Goal: Task Accomplishment & Management: Complete application form

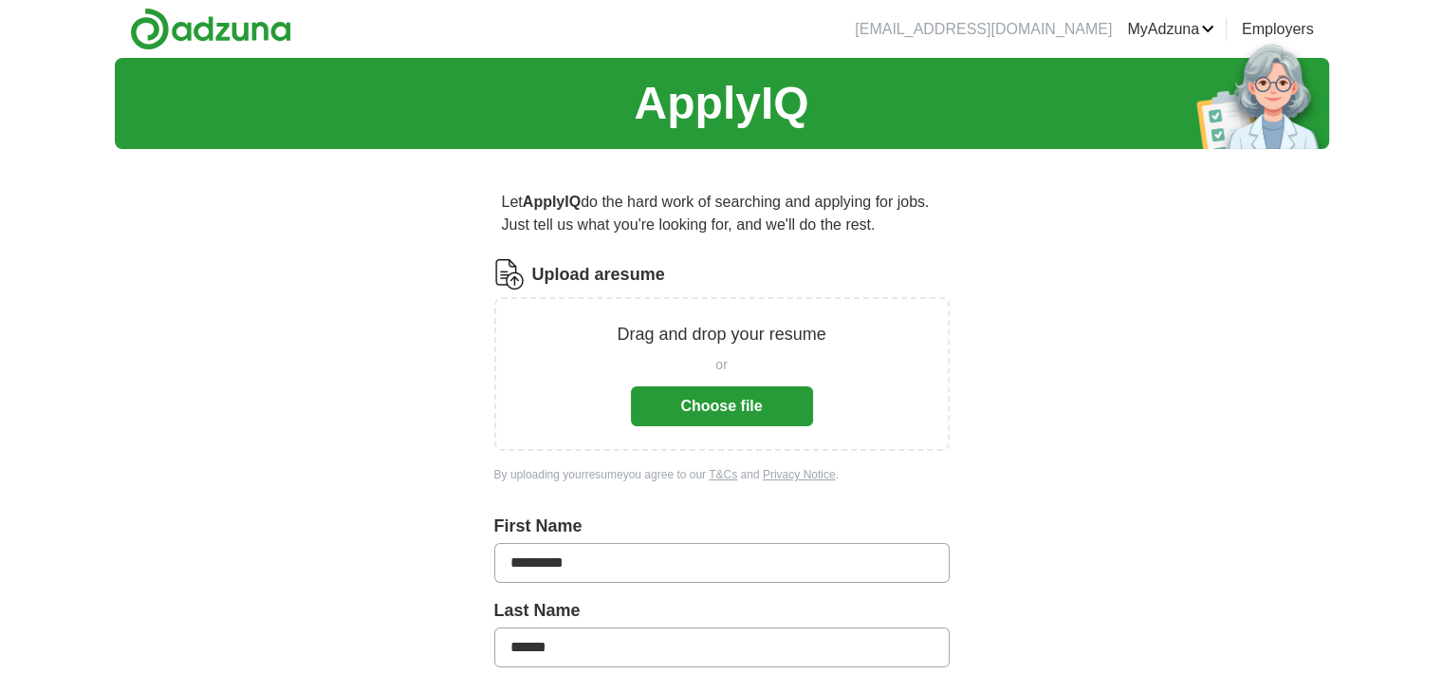
click at [667, 400] on button "Choose file" at bounding box center [722, 406] width 182 height 40
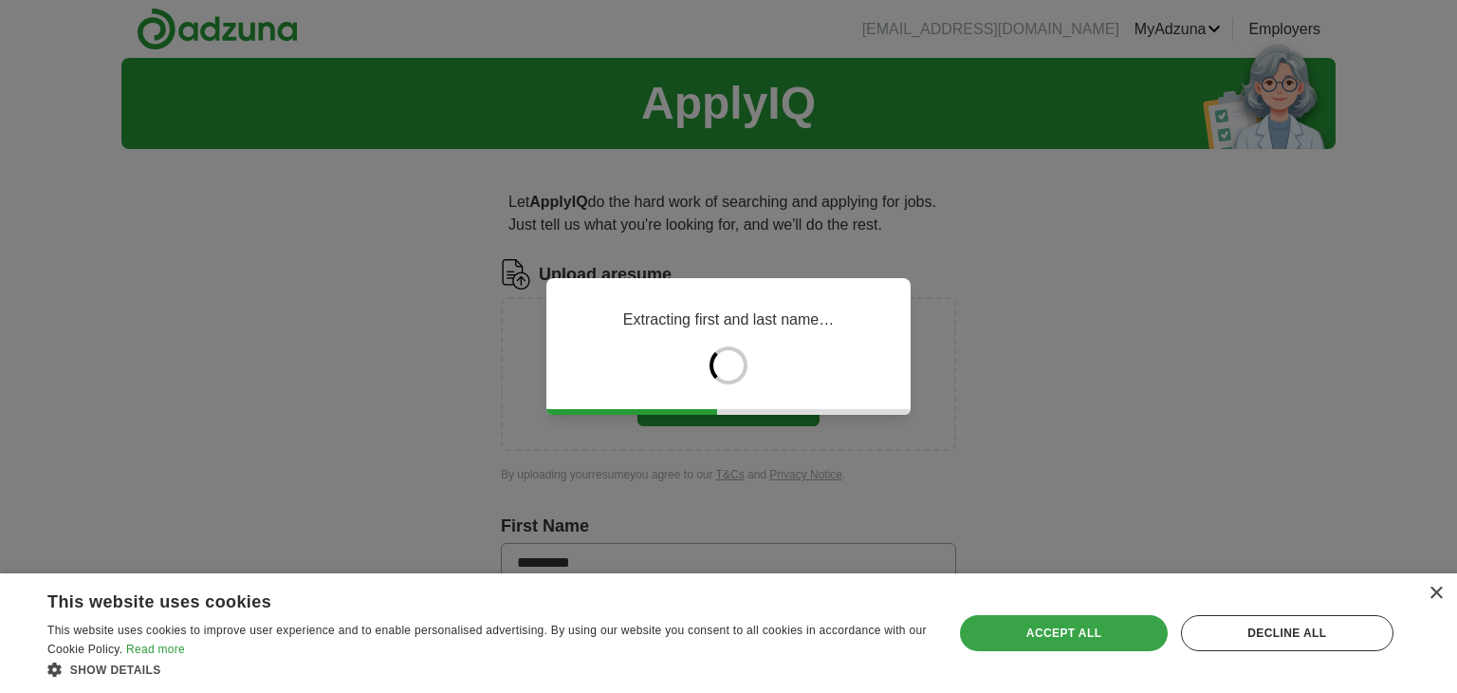
click at [1029, 627] on div "Accept all" at bounding box center [1063, 633] width 207 height 36
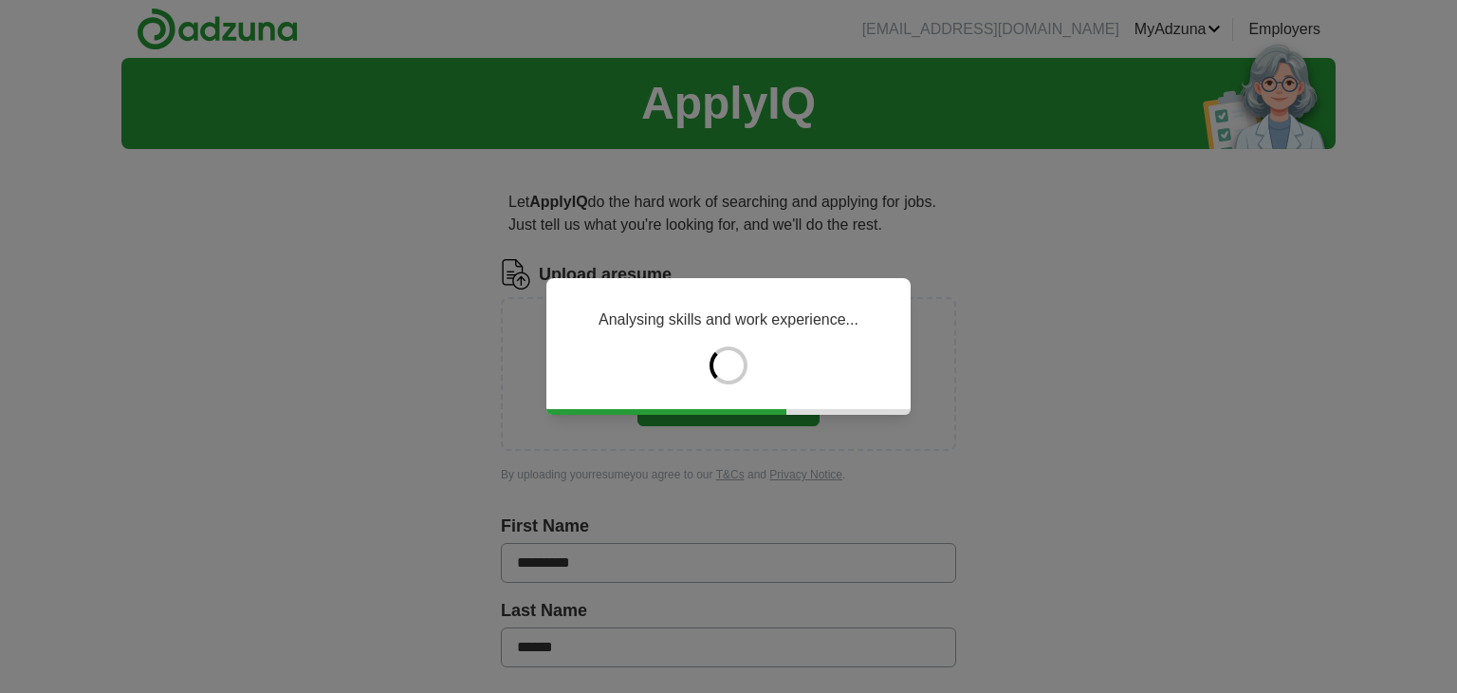
click at [1029, 627] on div "Analysing skills and work experience..." at bounding box center [728, 346] width 1457 height 693
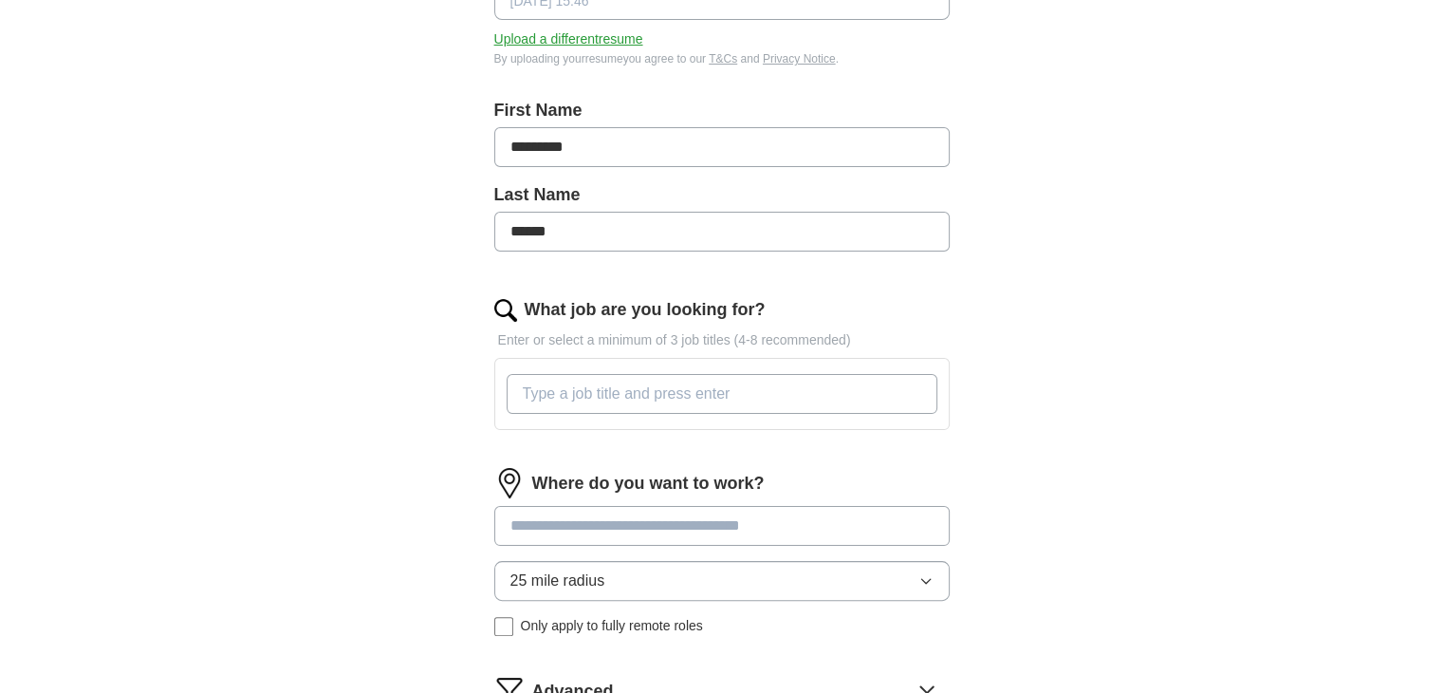
scroll to position [342, 0]
click at [524, 385] on input "What job are you looking for?" at bounding box center [722, 393] width 431 height 40
type input "Plant Manager, Operations Manager, Maintenance Manager, Operations Director, Ma…"
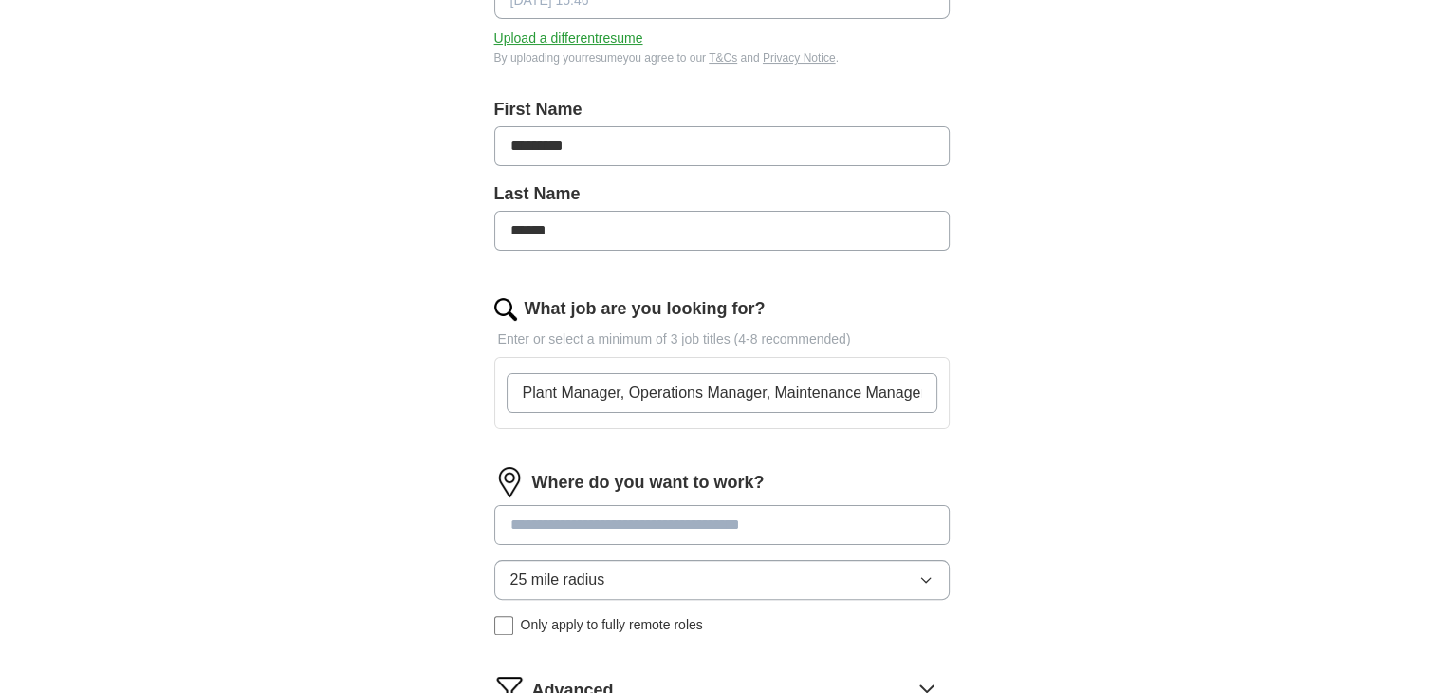
click at [602, 522] on div "Where do you want to work? 25 mile radius Only apply to fully remote roles" at bounding box center [721, 558] width 455 height 183
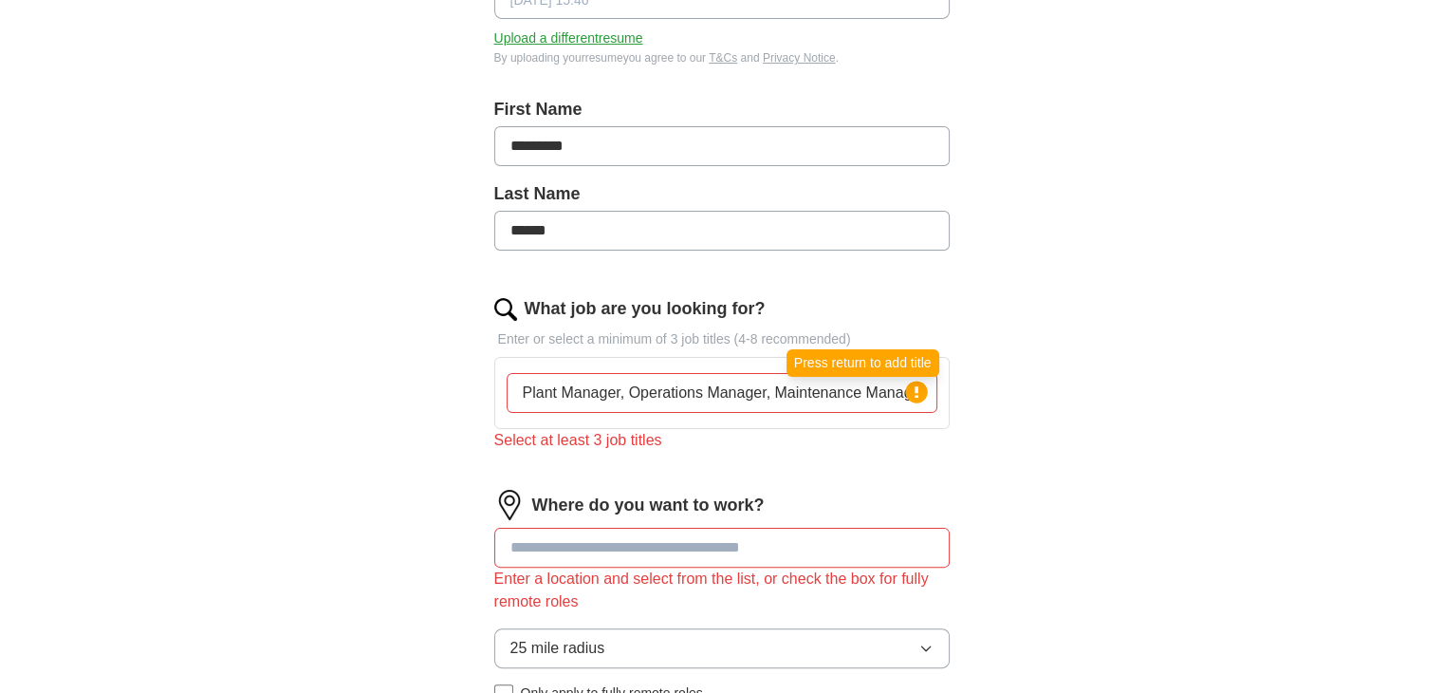
click at [922, 396] on circle at bounding box center [916, 391] width 22 height 22
click at [668, 552] on input at bounding box center [721, 548] width 455 height 40
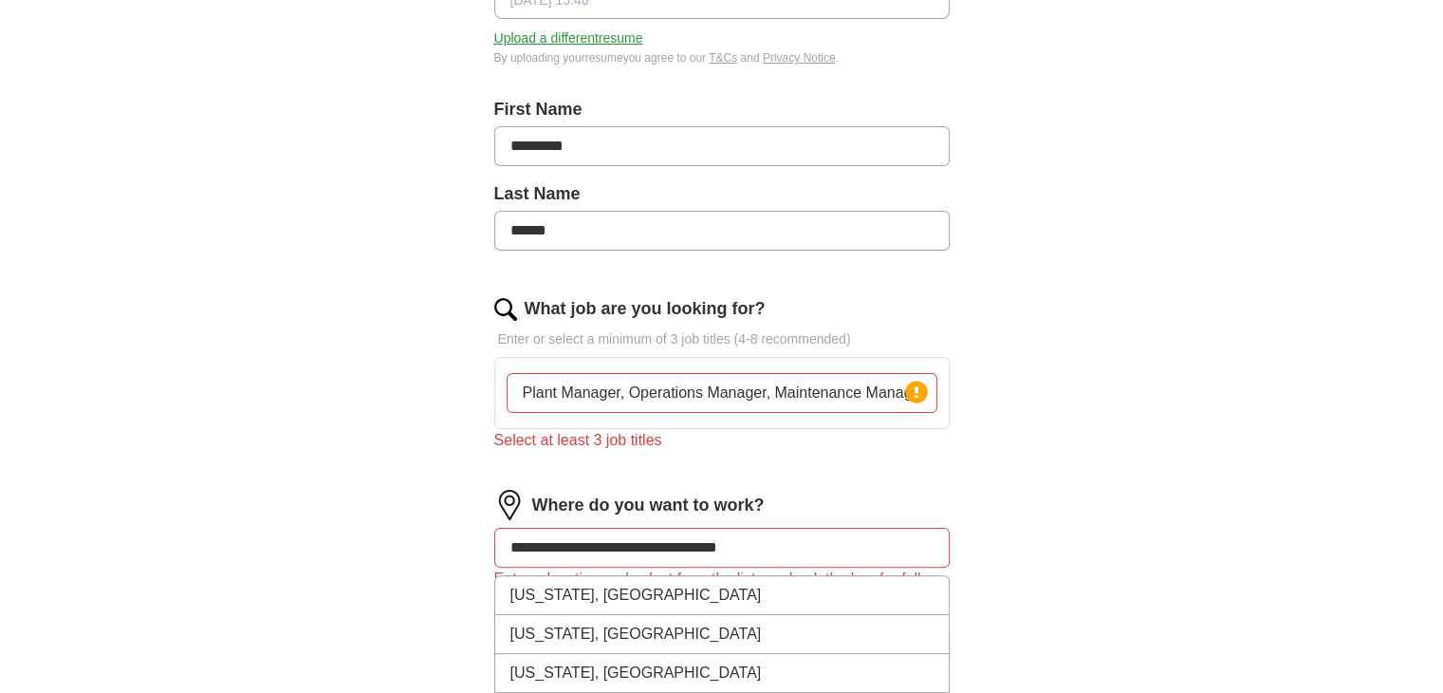
click at [743, 541] on input "**********" at bounding box center [721, 548] width 455 height 40
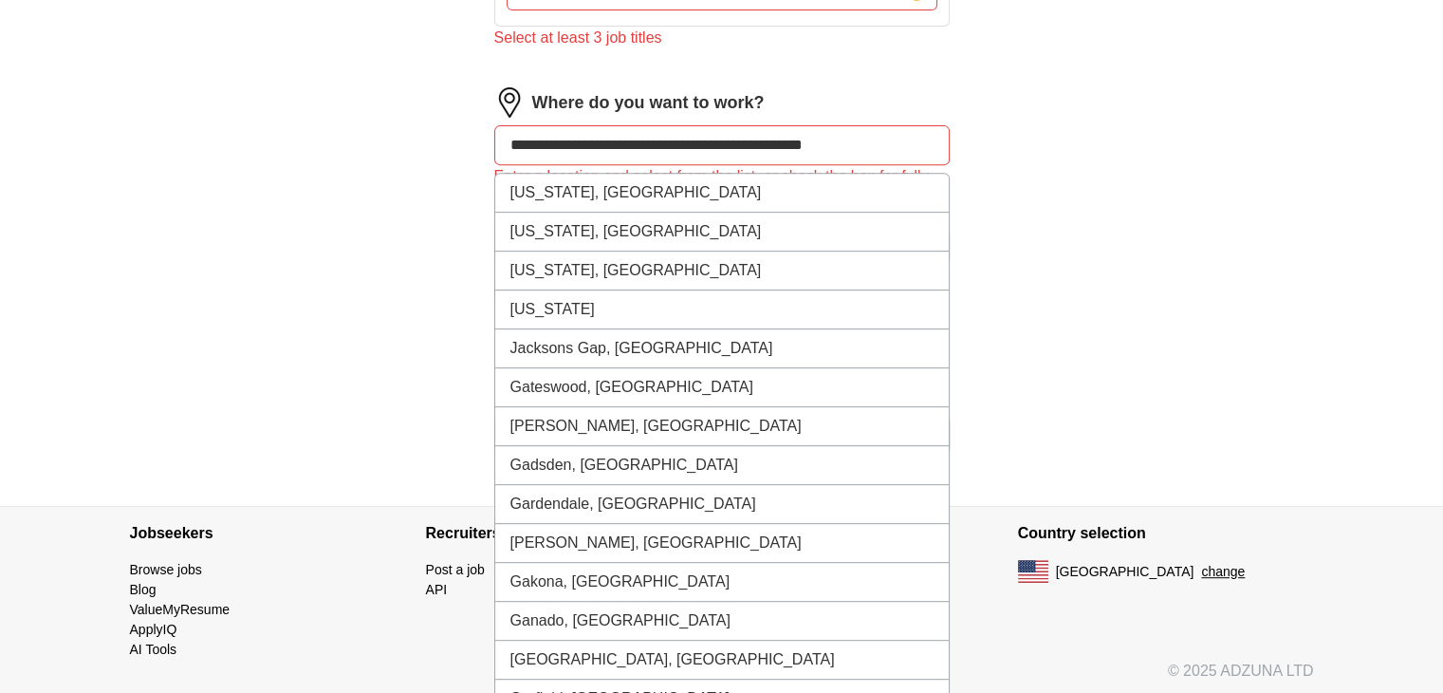
scroll to position [794, 0]
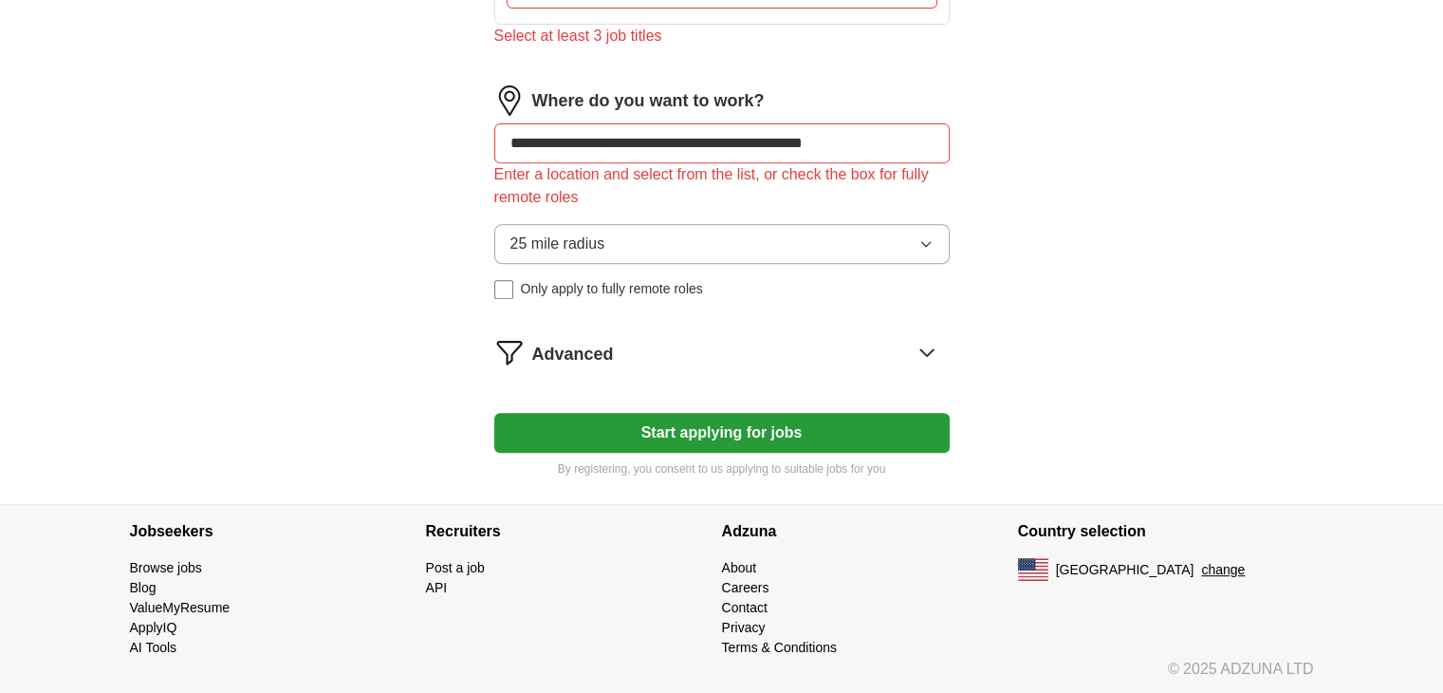
click at [894, 145] on div "**********" at bounding box center [721, 143] width 455 height 40
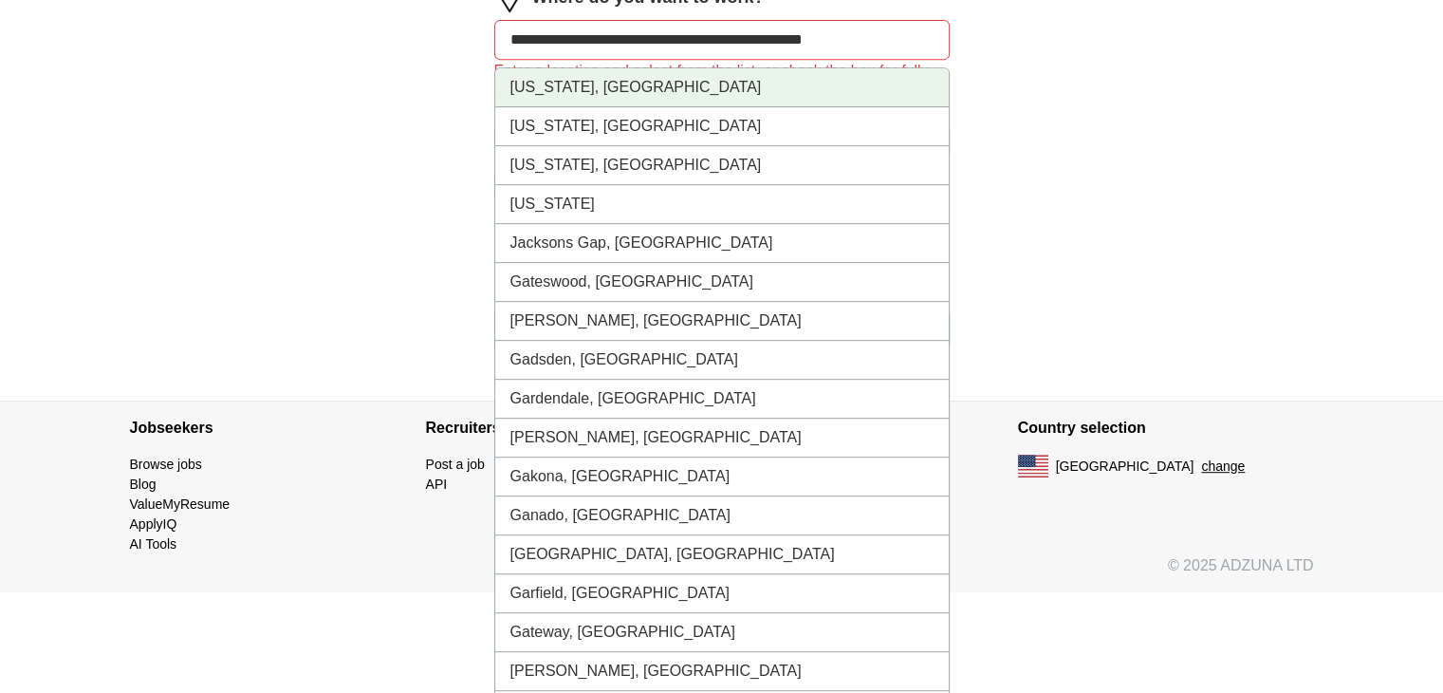
scroll to position [854, 0]
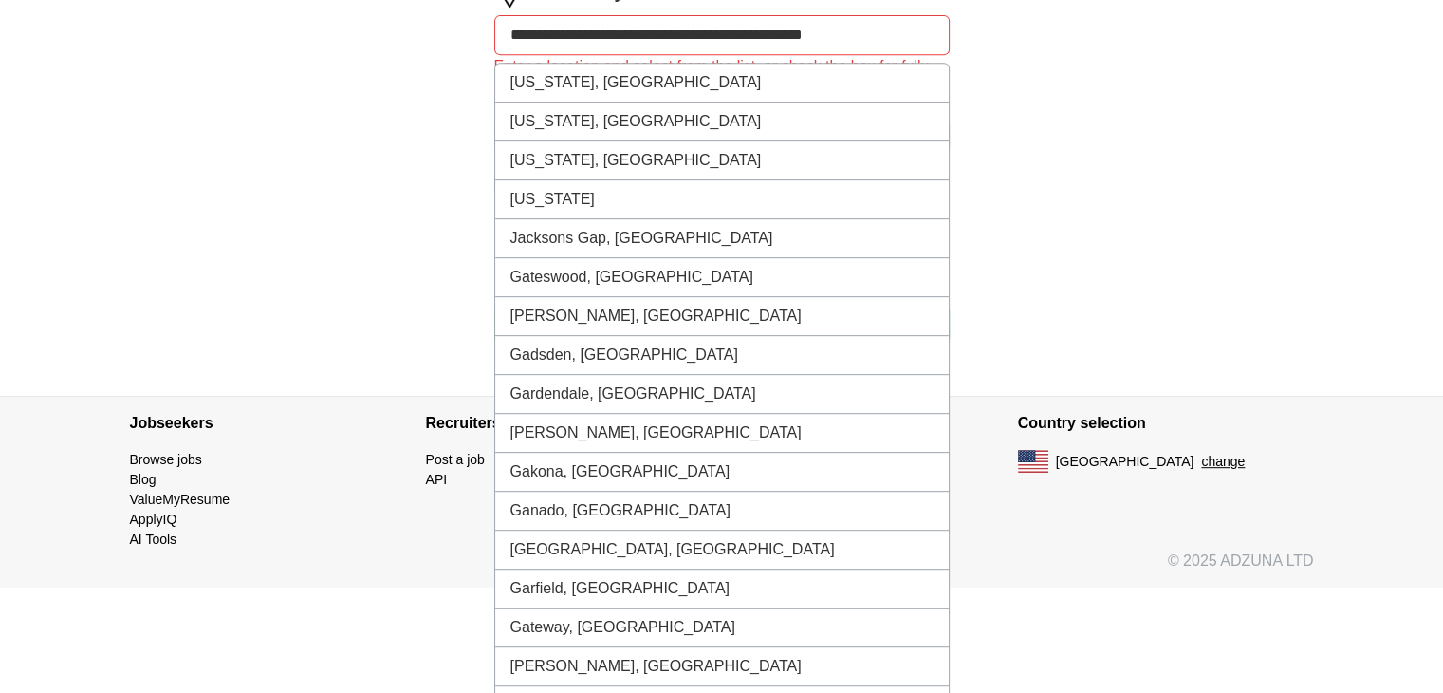
click at [546, 39] on input "**********" at bounding box center [721, 35] width 455 height 40
click at [880, 36] on input "**********" at bounding box center [721, 35] width 455 height 40
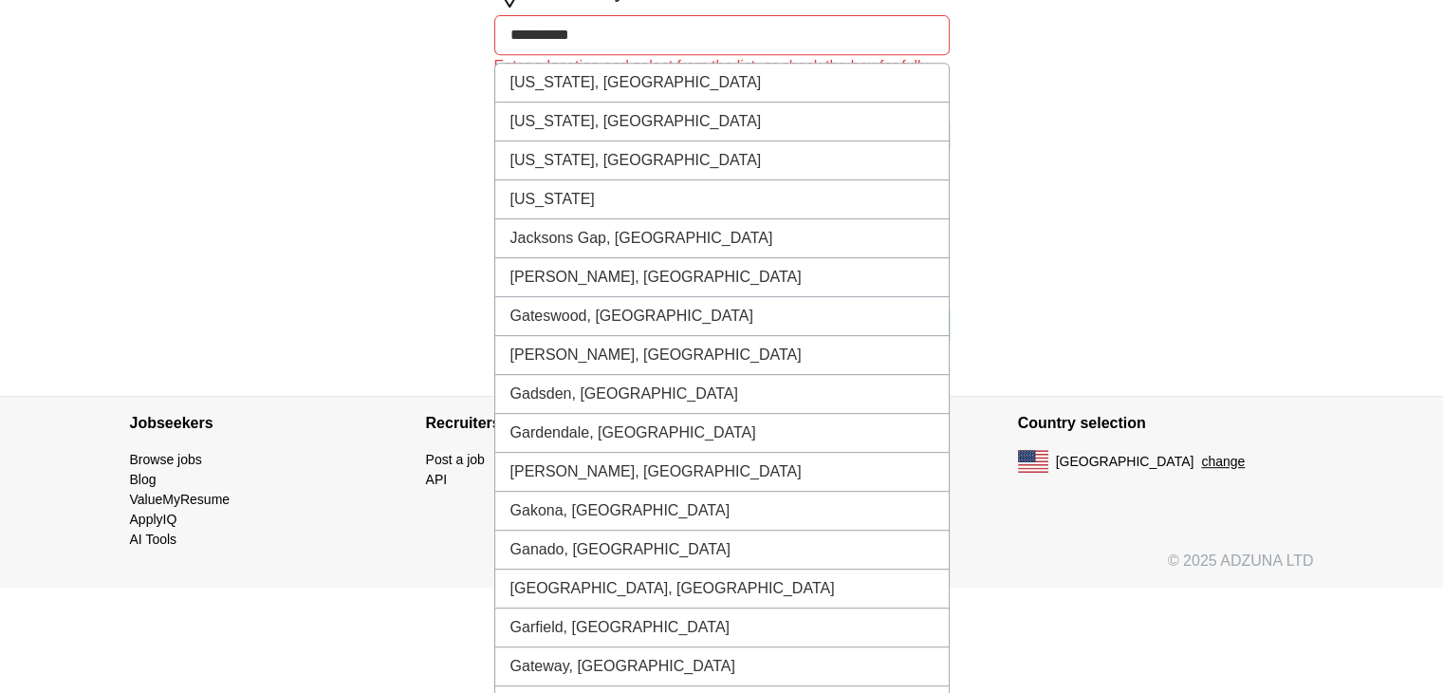
type input "*********"
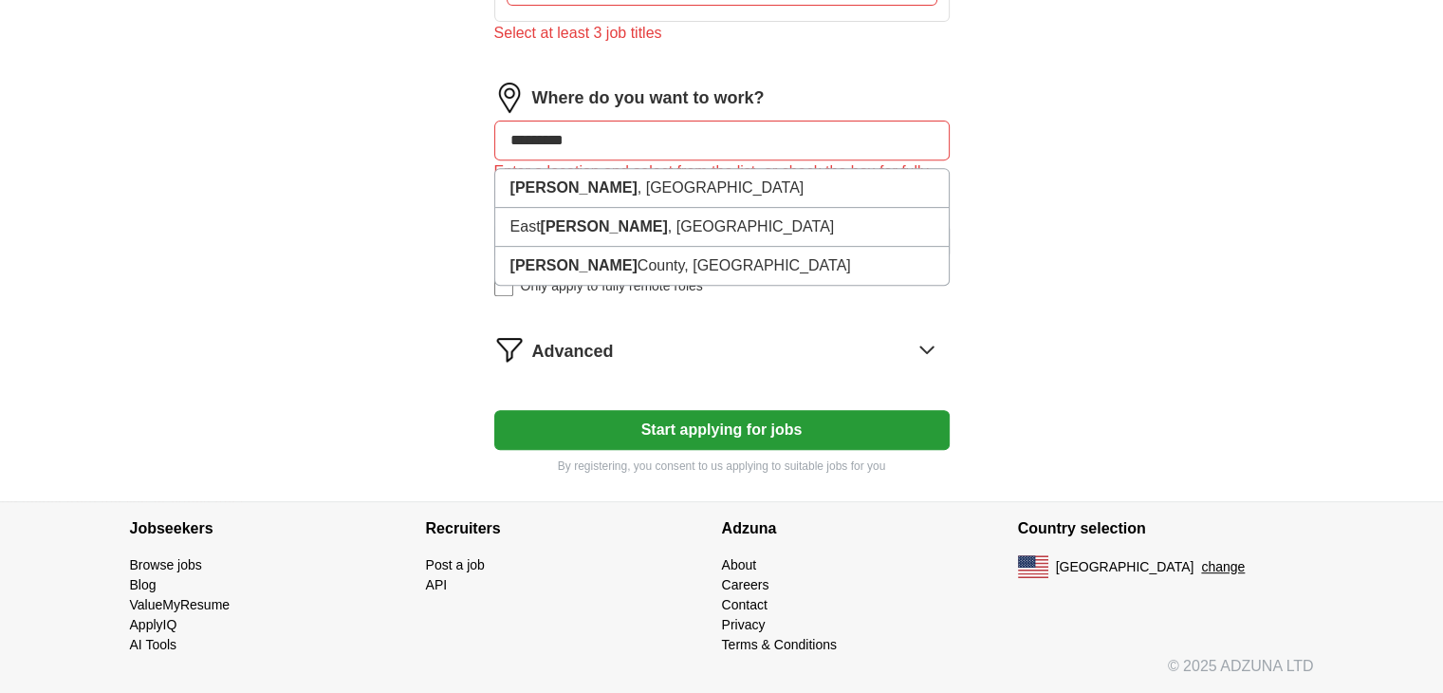
scroll to position [746, 0]
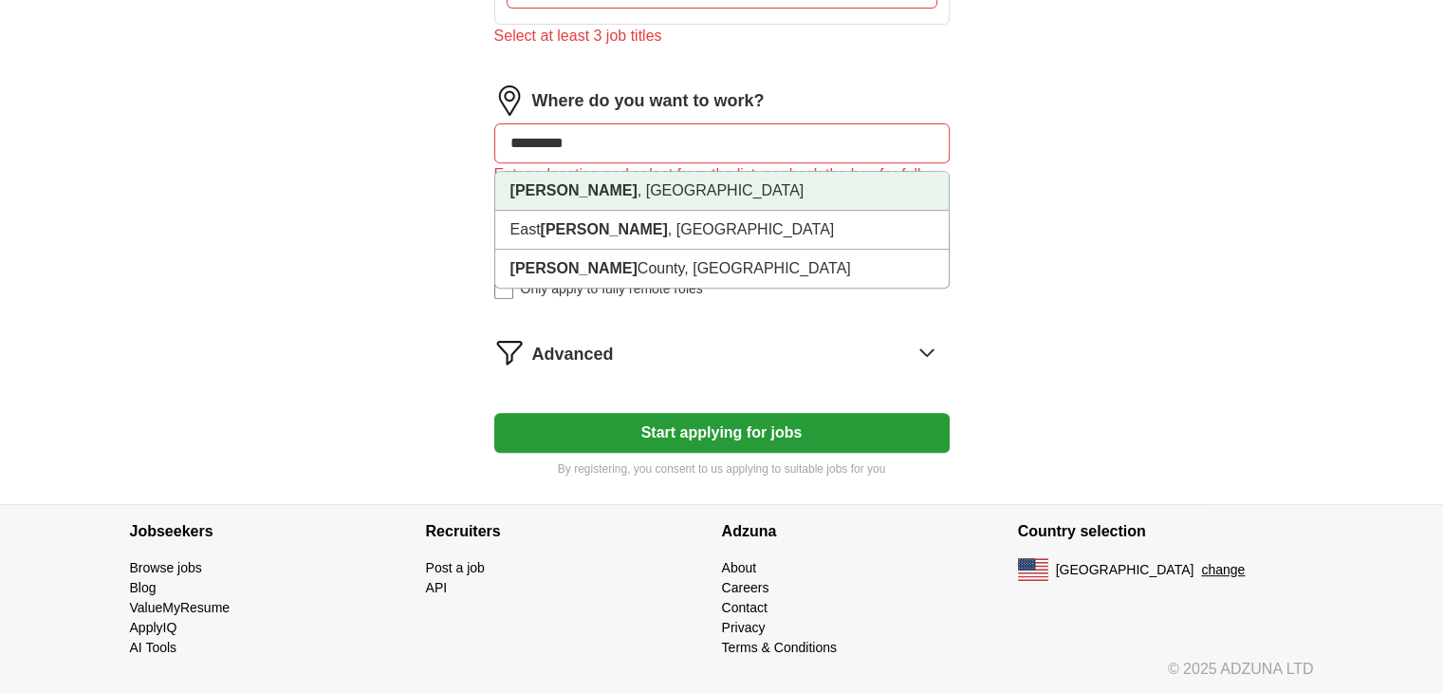
click at [584, 196] on li "[PERSON_NAME] , [GEOGRAPHIC_DATA]" at bounding box center [722, 191] width 454 height 39
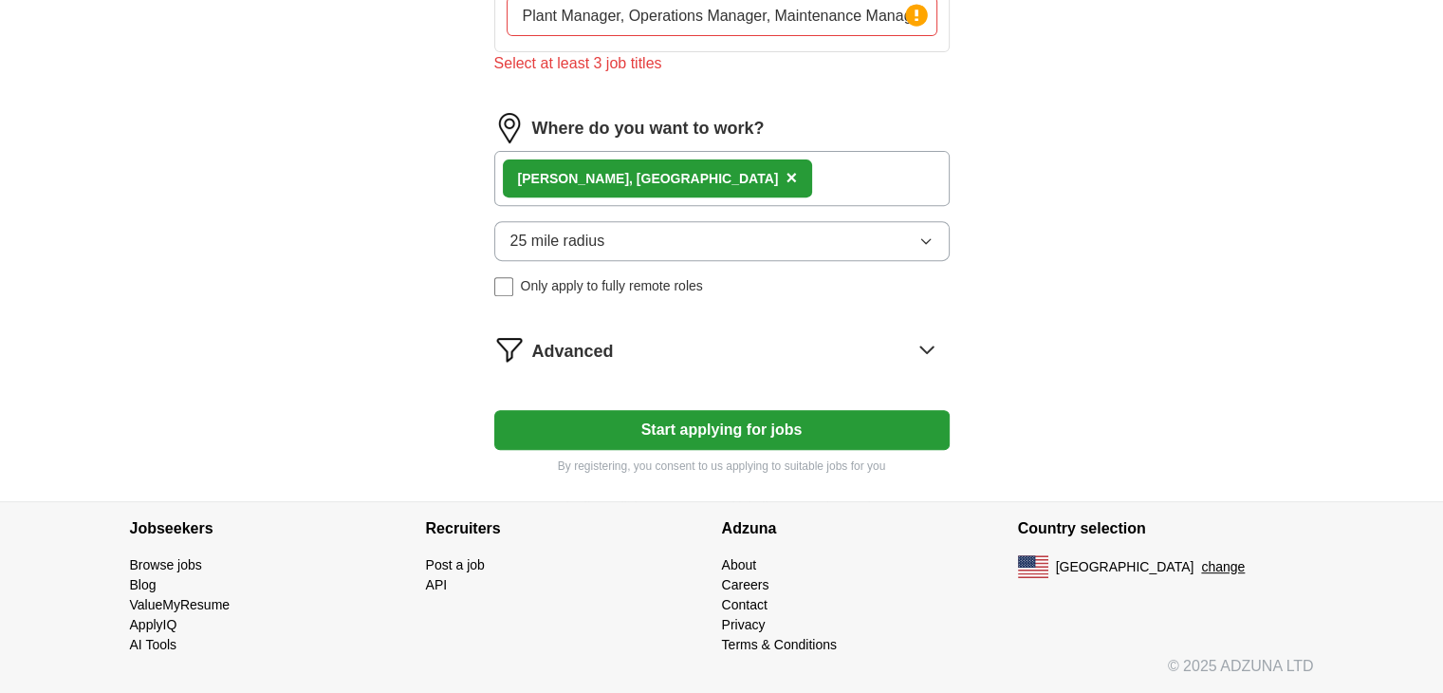
scroll to position [715, 0]
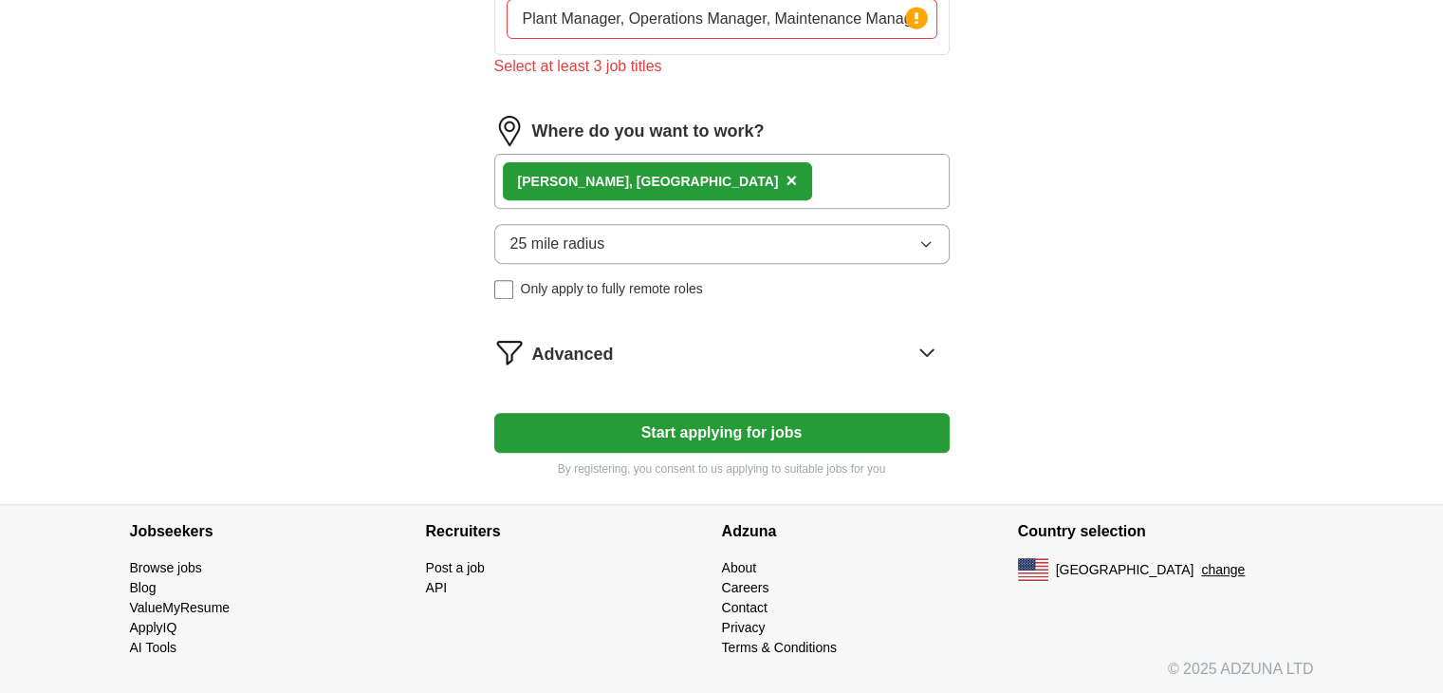
click at [925, 242] on icon "button" at bounding box center [925, 244] width 9 height 5
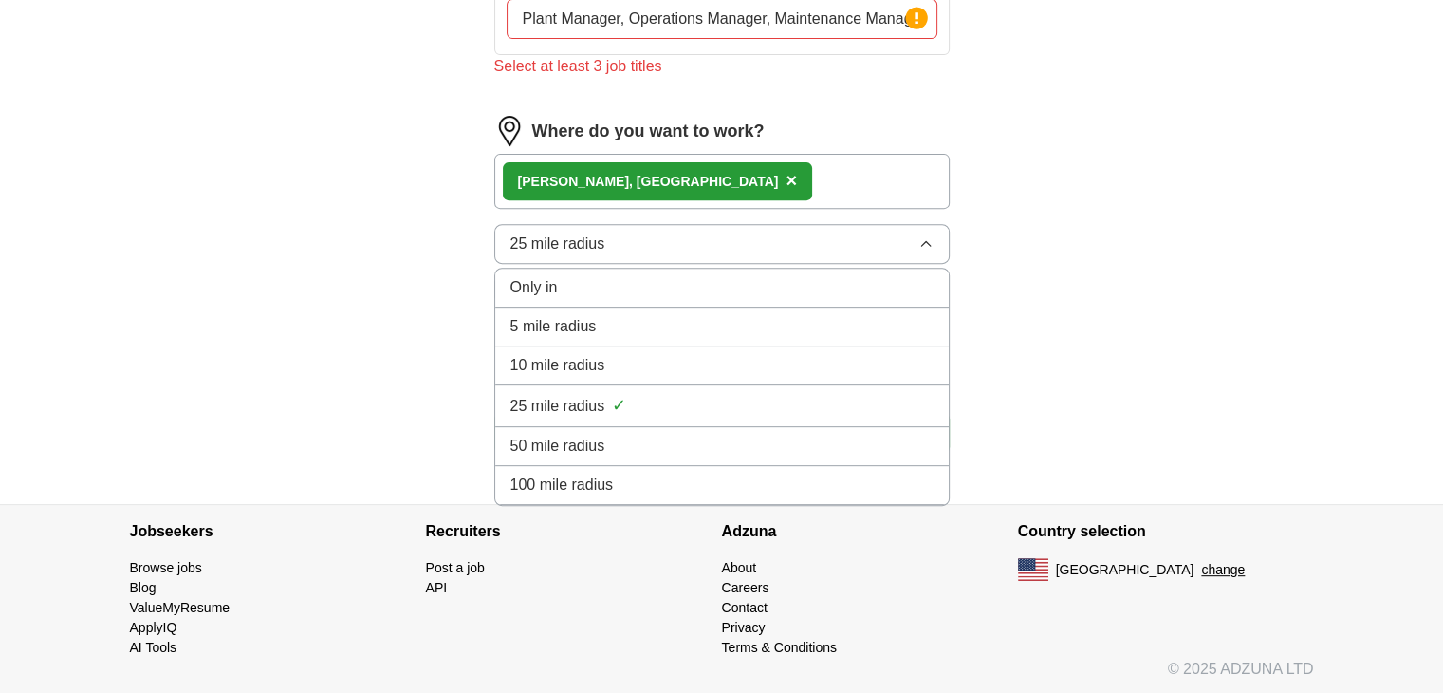
click at [527, 243] on span "25 mile radius" at bounding box center [557, 243] width 95 height 23
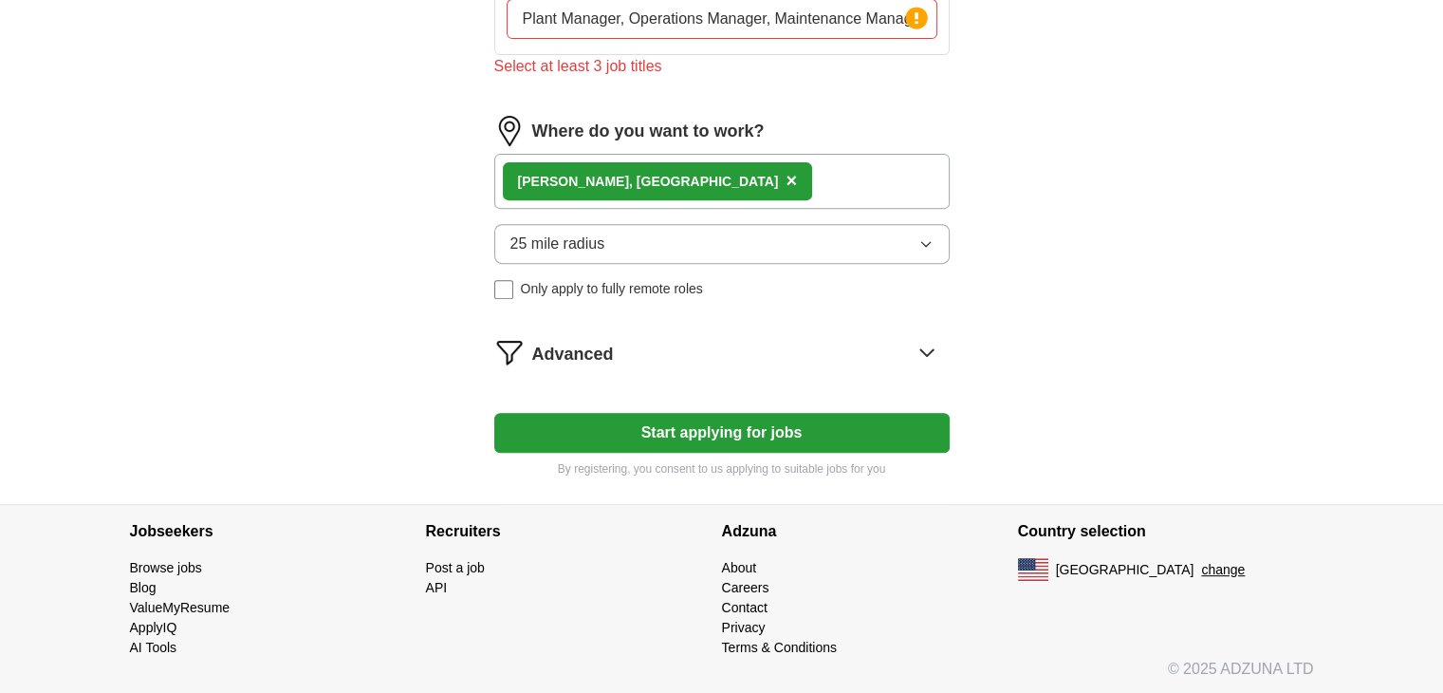
click at [748, 431] on button "Start applying for jobs" at bounding box center [721, 433] width 455 height 40
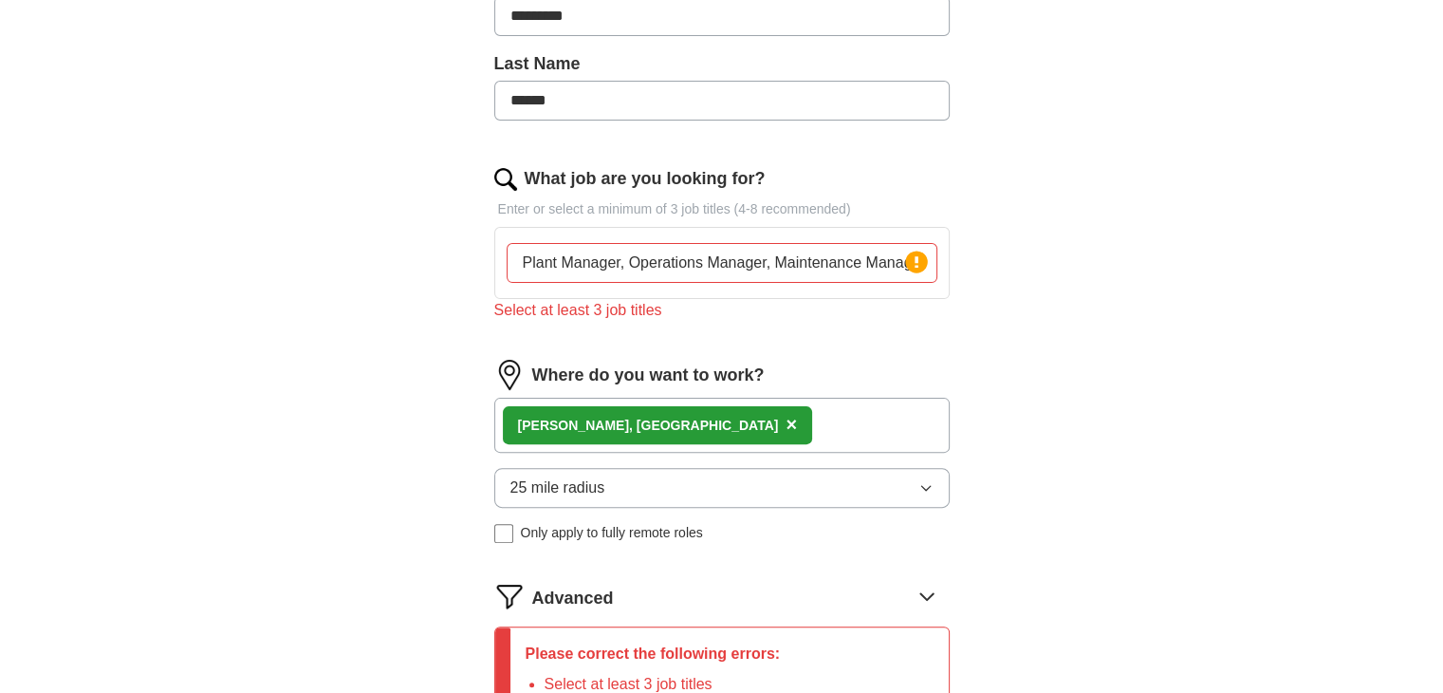
scroll to position [414, 0]
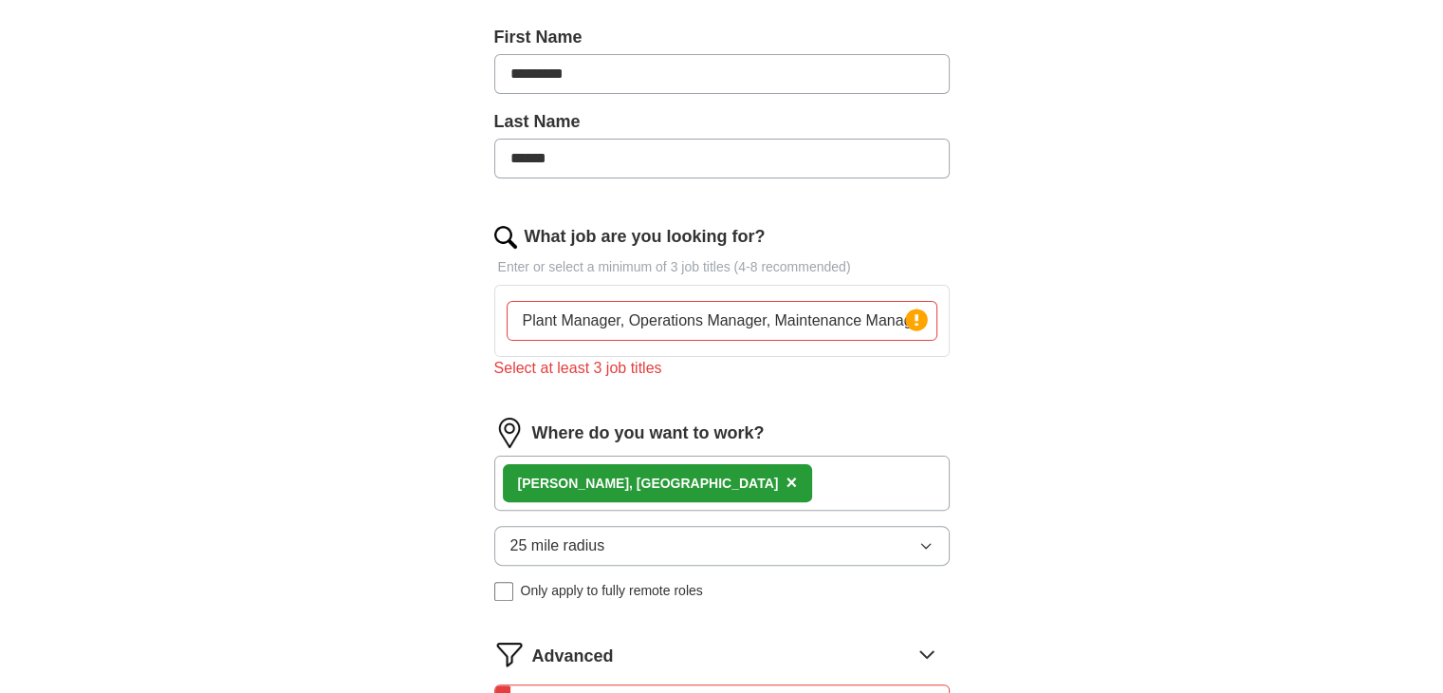
click at [934, 325] on input "Plant Manager, Operations Manager, Maintenance Manager, Operations Director, Ma…" at bounding box center [722, 321] width 431 height 40
click at [917, 321] on circle at bounding box center [916, 319] width 22 height 22
click at [860, 316] on input "Plant Manager, Operations Manager, Maintenance Manager, Operations Director, Ma…" at bounding box center [722, 321] width 431 height 40
click at [610, 360] on div "Select at least 3 job titles" at bounding box center [721, 368] width 455 height 23
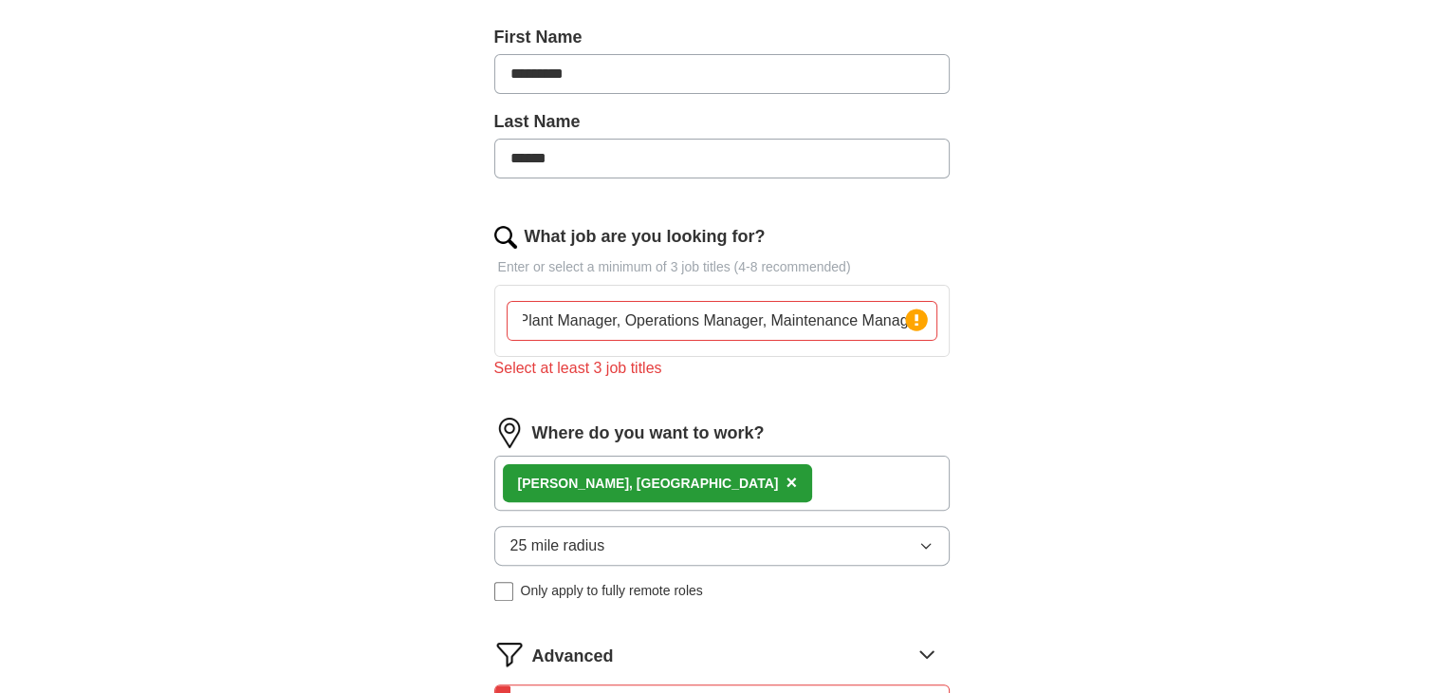
scroll to position [0, 0]
click at [751, 380] on div "What job are you looking for? Enter or select a minimum of 3 job titles (4-8 re…" at bounding box center [721, 309] width 455 height 171
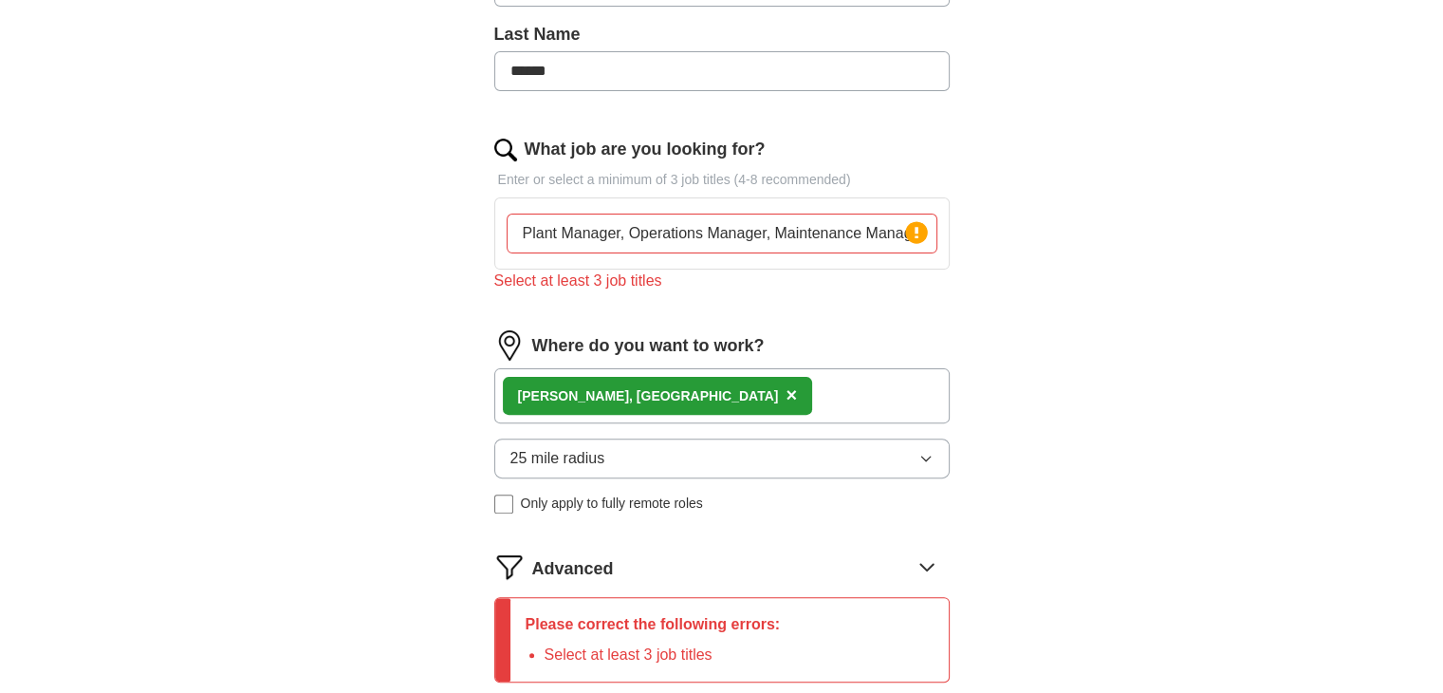
scroll to position [508, 0]
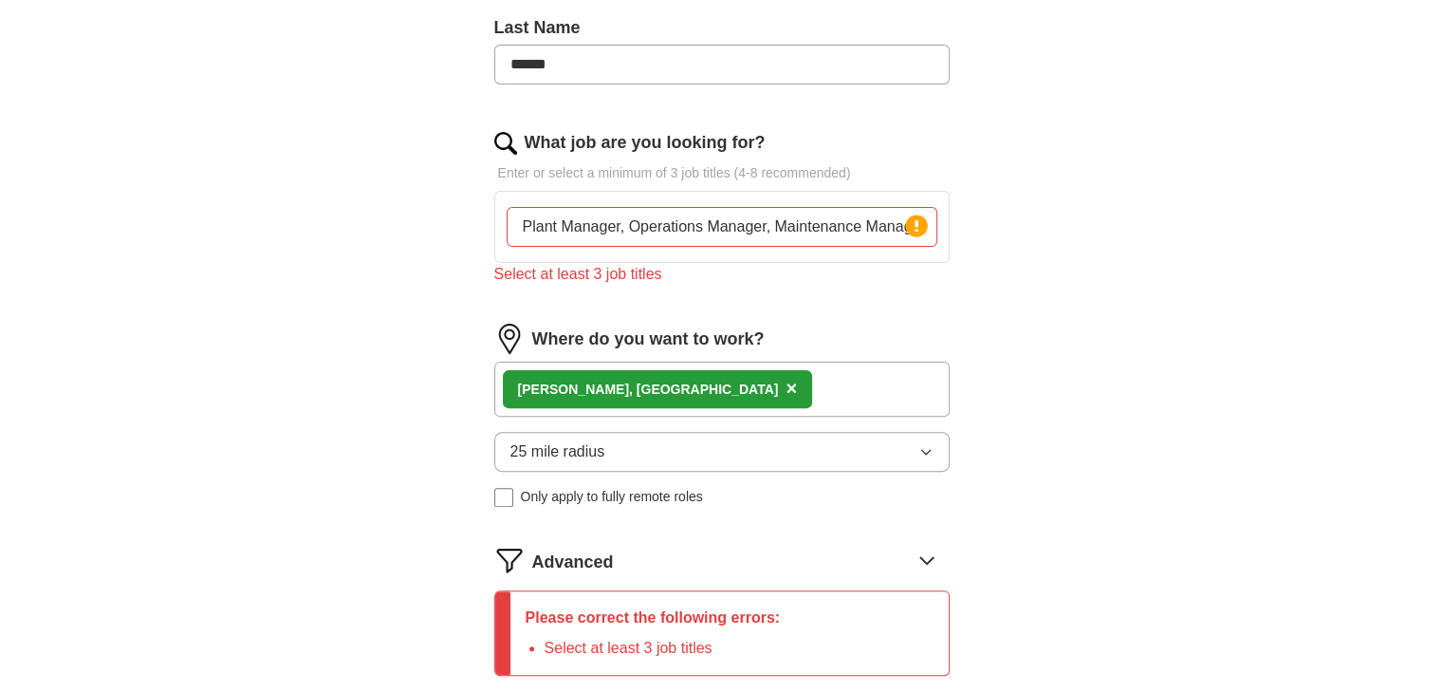
click at [592, 222] on input "Plant Manager, Operations Manager, Maintenance Manager" at bounding box center [722, 227] width 431 height 40
click at [789, 328] on div "Where do you want to work?" at bounding box center [721, 339] width 455 height 30
click at [917, 225] on icon at bounding box center [917, 225] width 4 height 11
click at [922, 228] on circle at bounding box center [916, 225] width 22 height 22
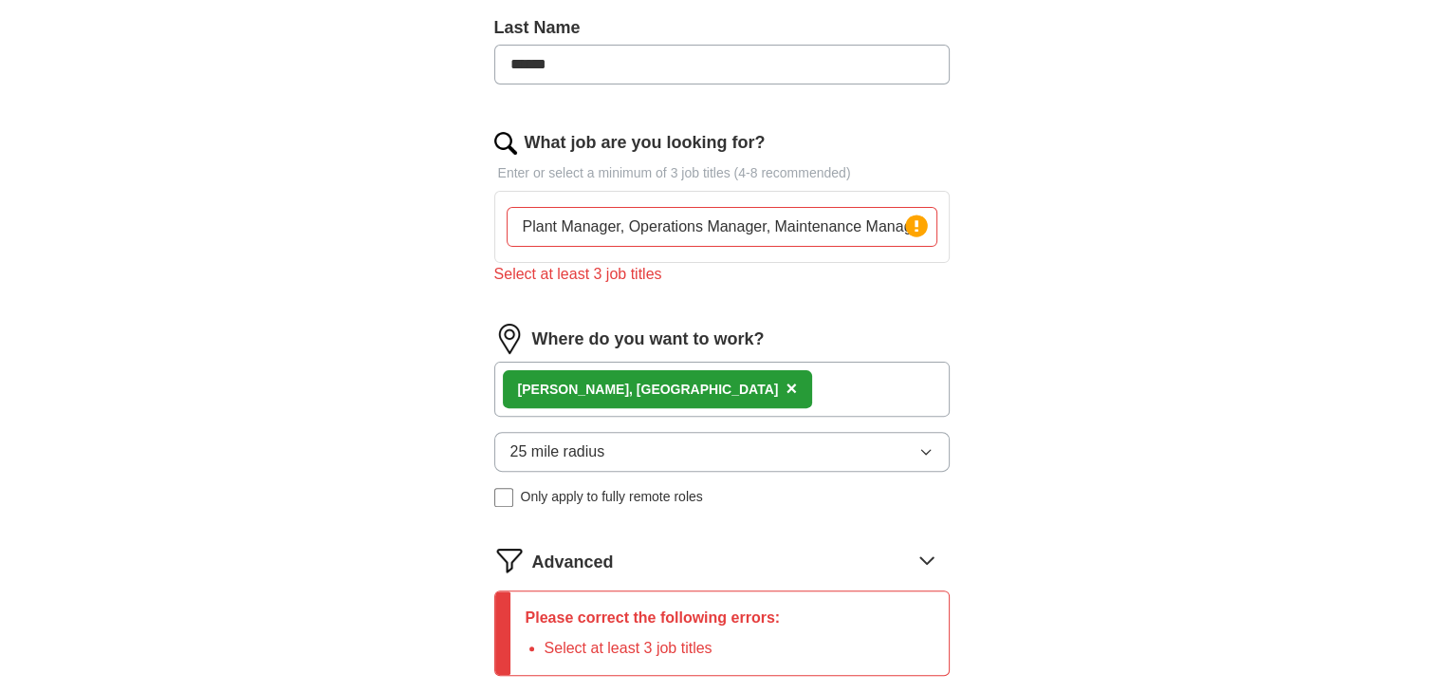
click at [922, 228] on circle at bounding box center [916, 225] width 22 height 22
click at [903, 225] on icon at bounding box center [916, 226] width 27 height 27
click at [933, 231] on input "Plant Manager, Operations Manager, Maintenance Manager" at bounding box center [722, 227] width 431 height 40
type input "Plant Manager"
click at [838, 280] on div "Select at least 3 job titles" at bounding box center [721, 274] width 455 height 23
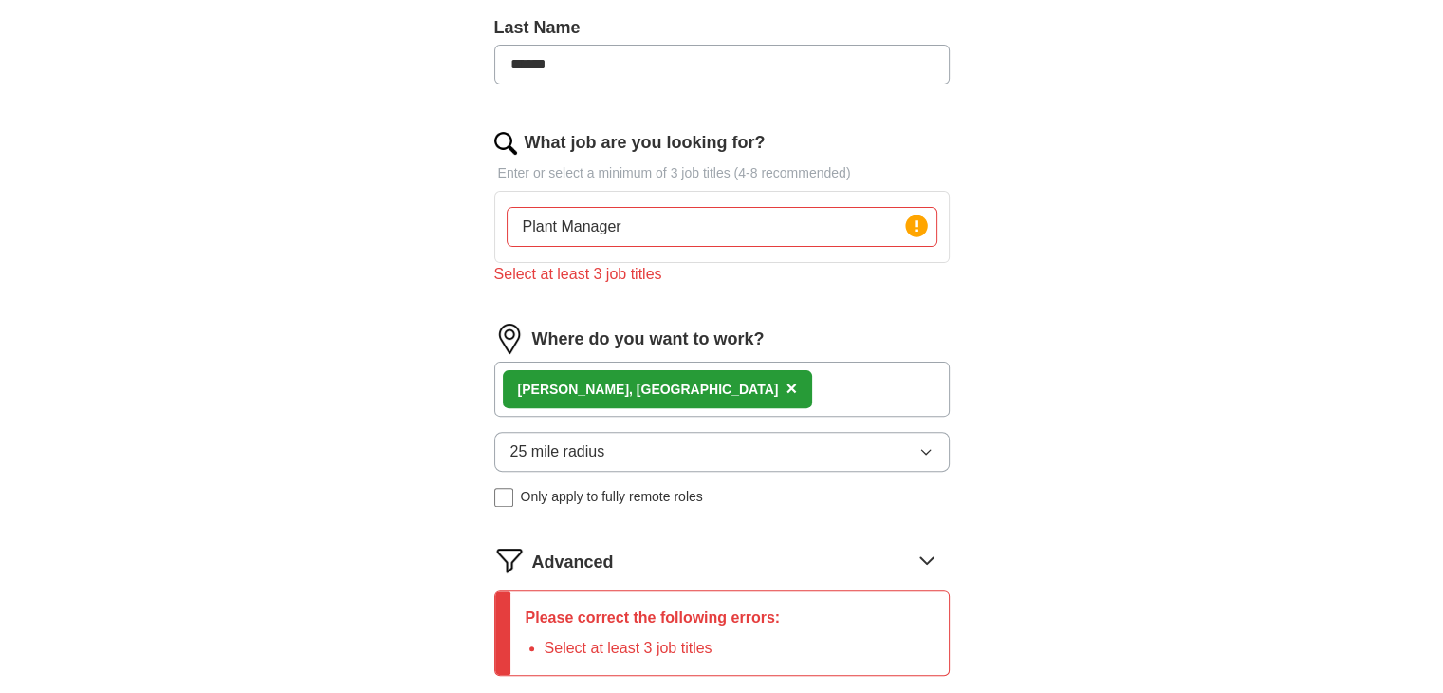
click at [618, 274] on div "Select at least 3 job titles" at bounding box center [721, 274] width 455 height 23
click at [920, 225] on circle at bounding box center [916, 225] width 22 height 22
click at [662, 145] on label "What job are you looking for?" at bounding box center [645, 143] width 241 height 26
click at [662, 207] on input "Plant Manager" at bounding box center [722, 227] width 431 height 40
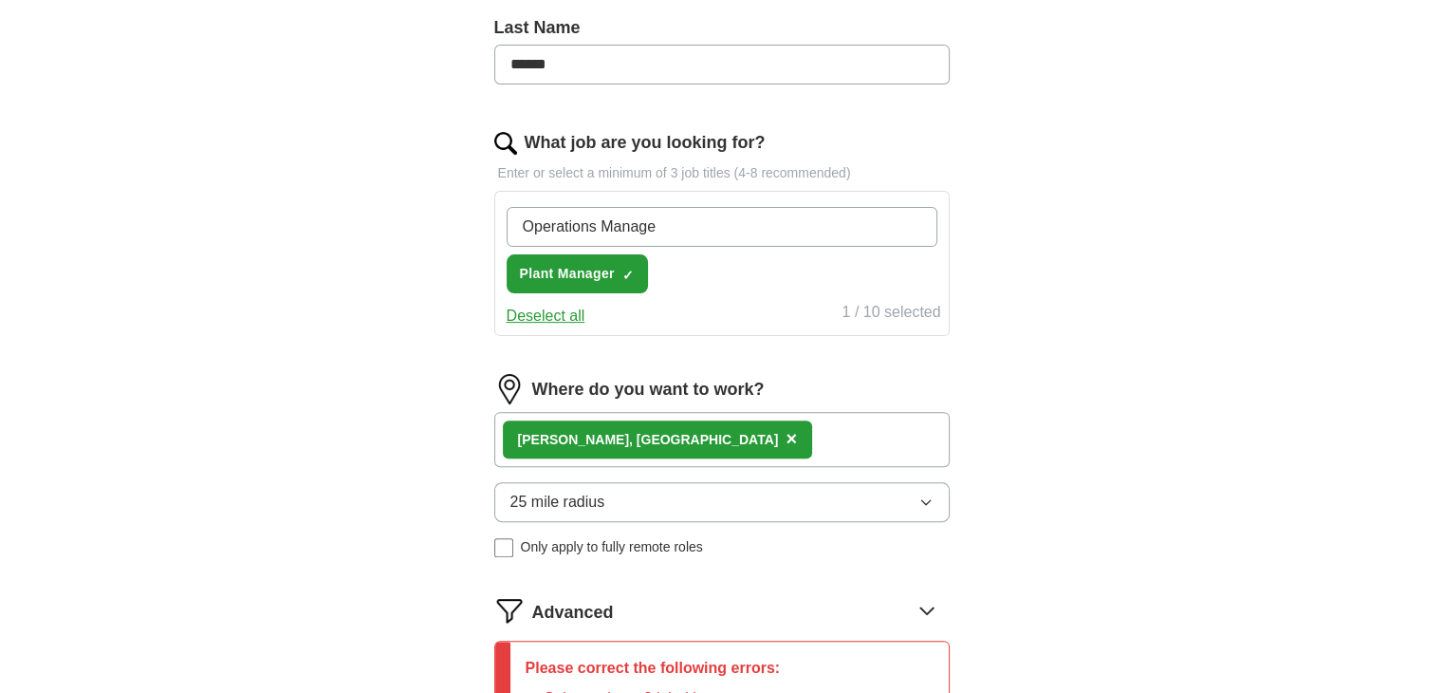
type input "Operations Manager"
type input "Maintenance Manager"
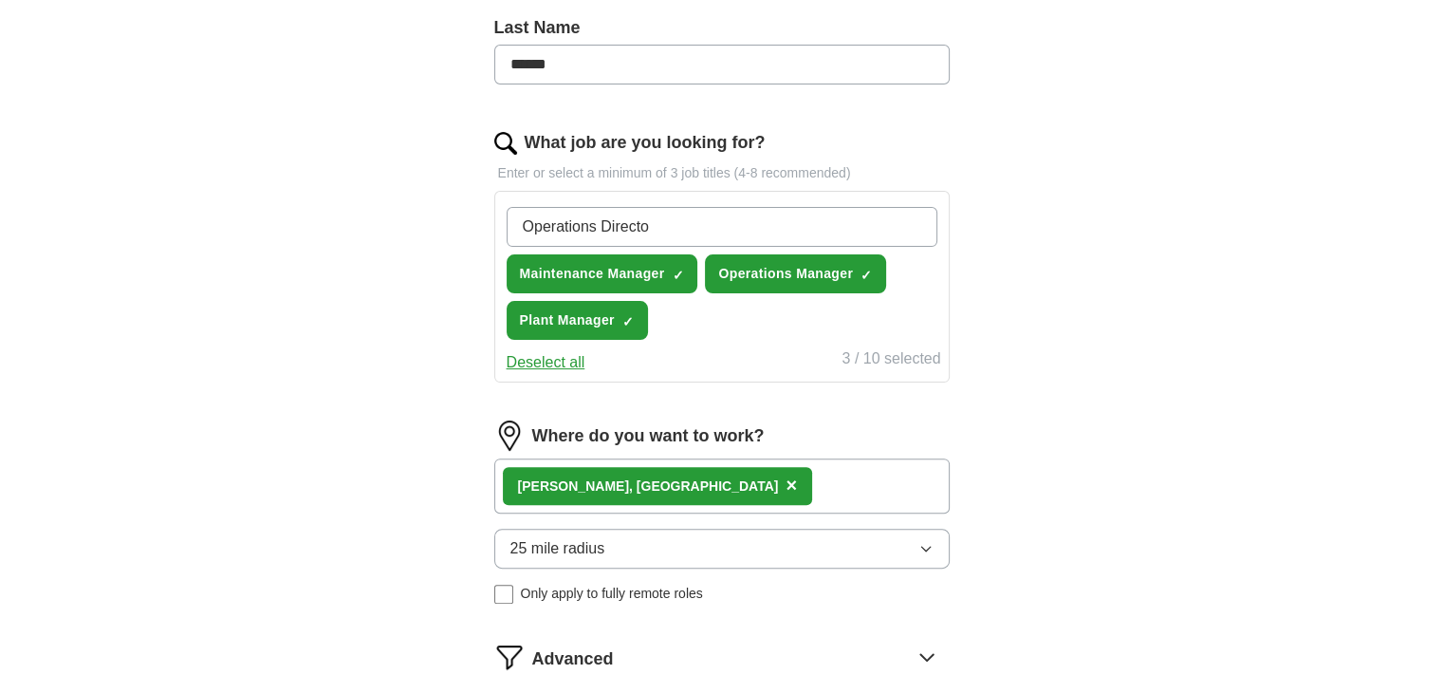
type input "Operations Director"
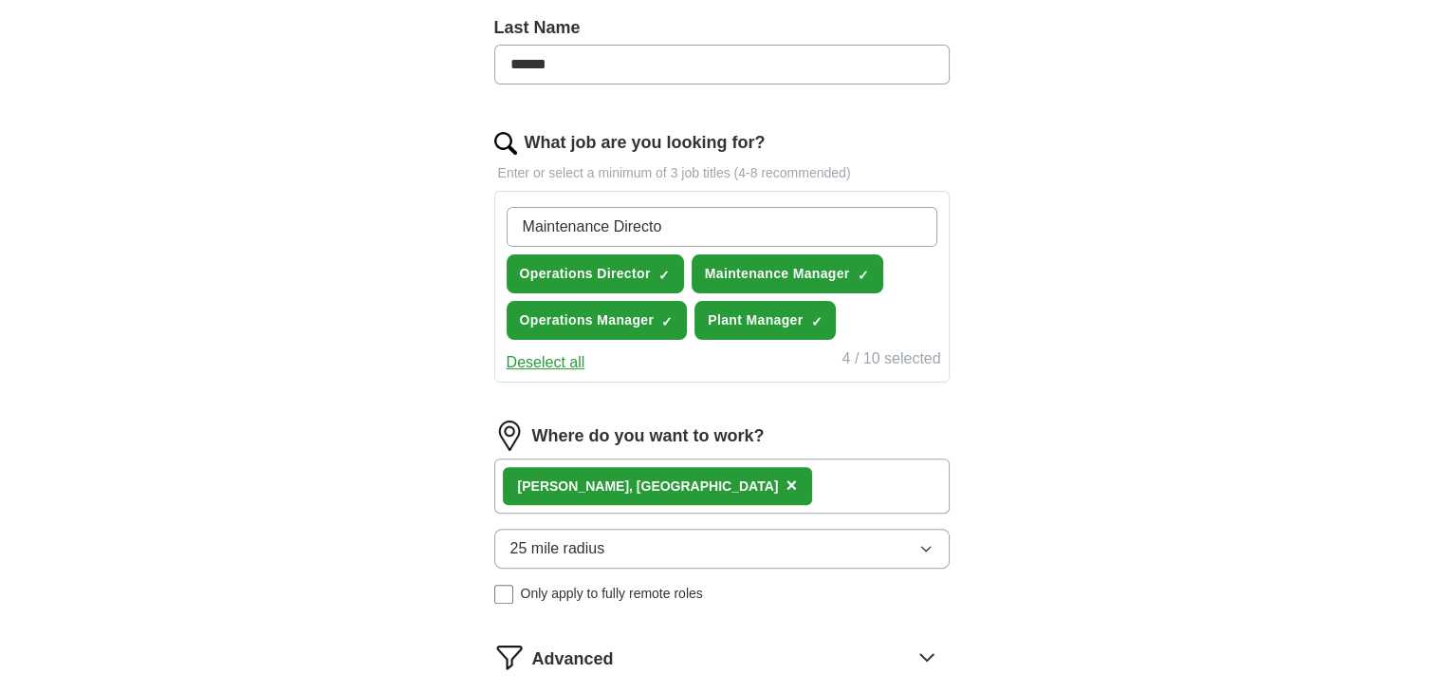
type input "Maintenance Director"
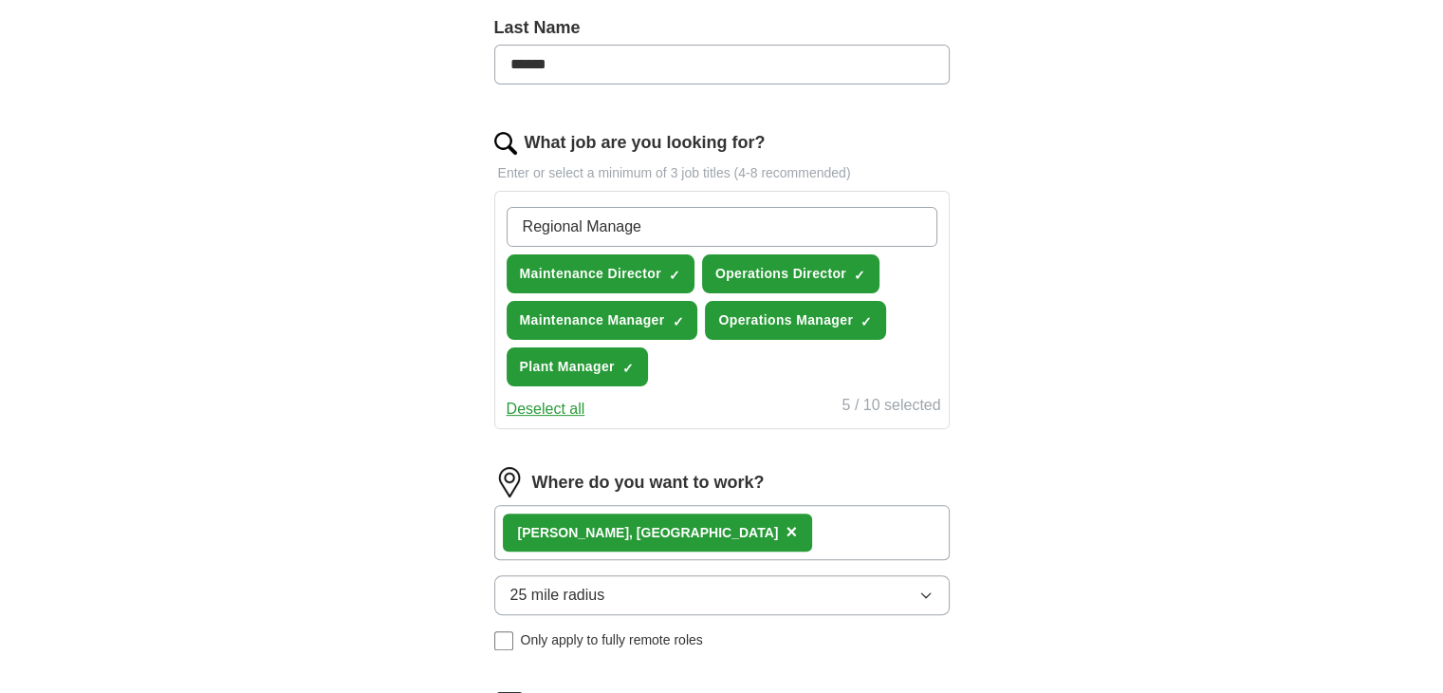
type input "Regional Manager"
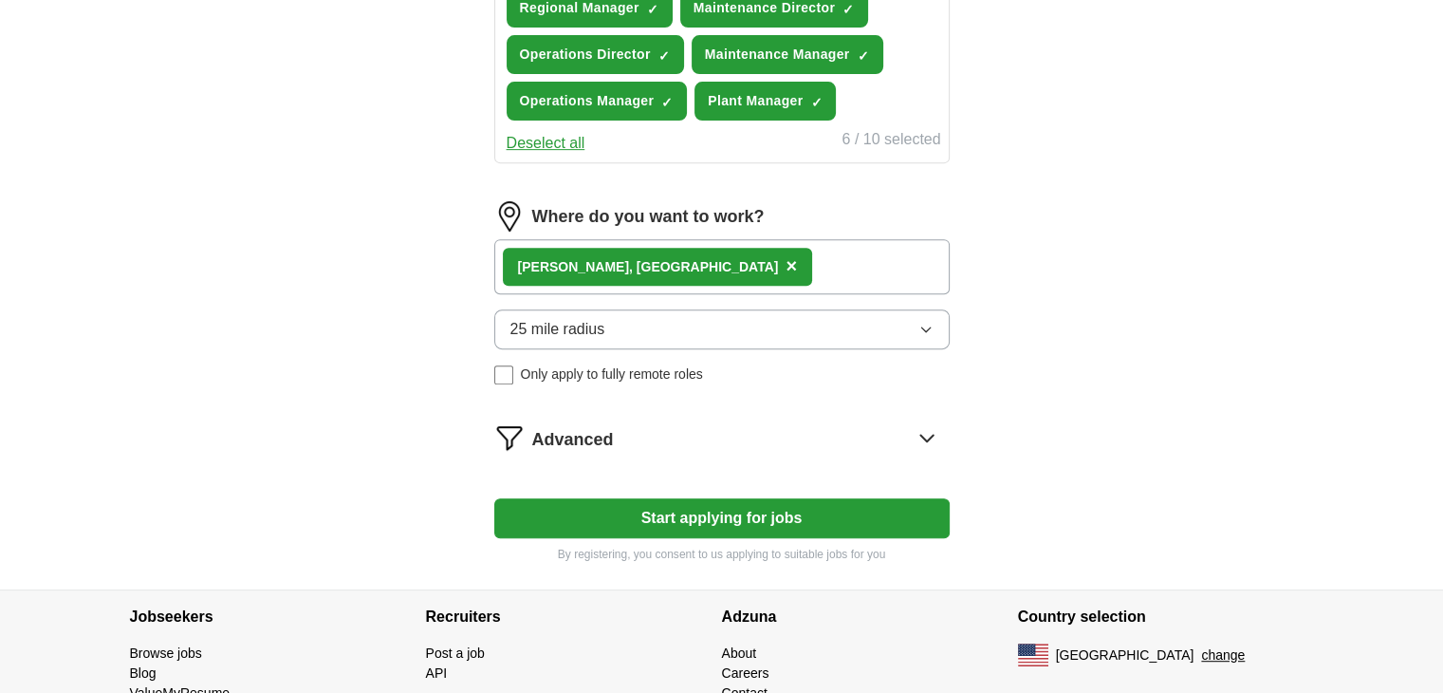
scroll to position [856, 0]
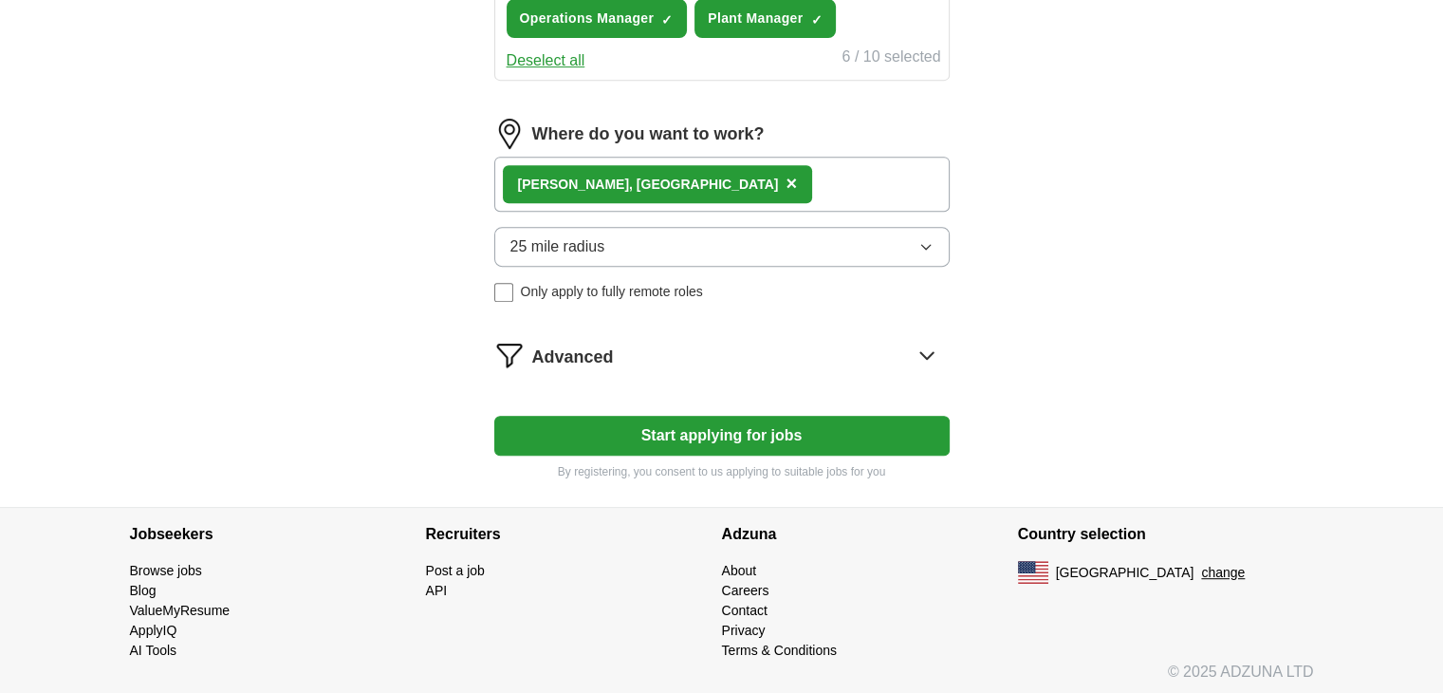
click at [761, 424] on button "Start applying for jobs" at bounding box center [721, 436] width 455 height 40
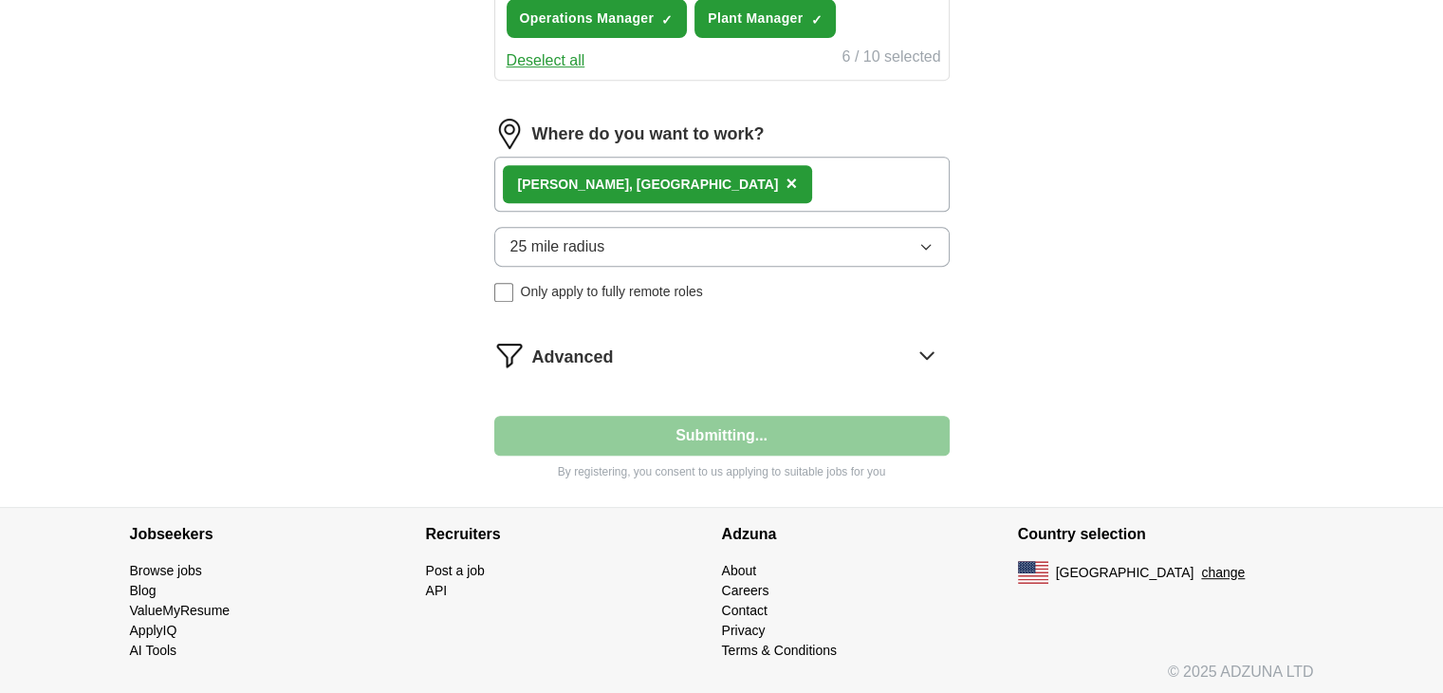
select select "**"
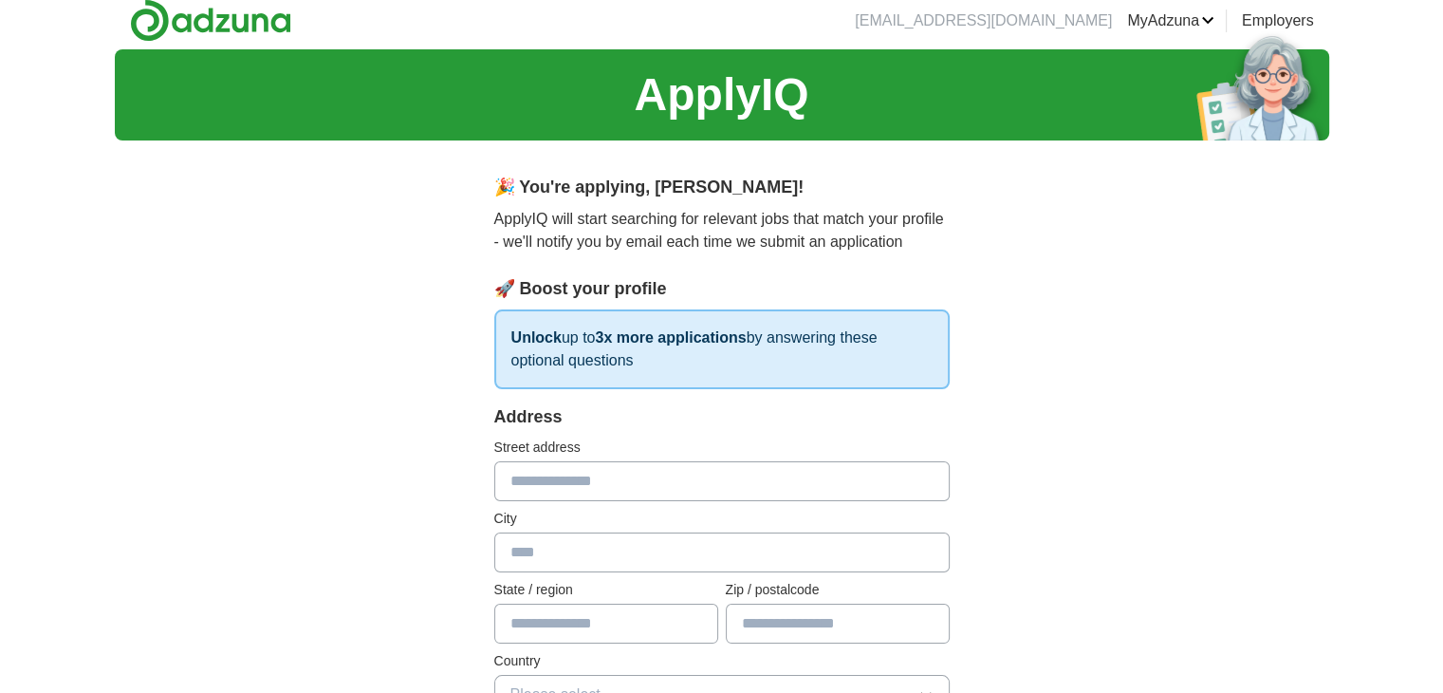
scroll to position [0, 0]
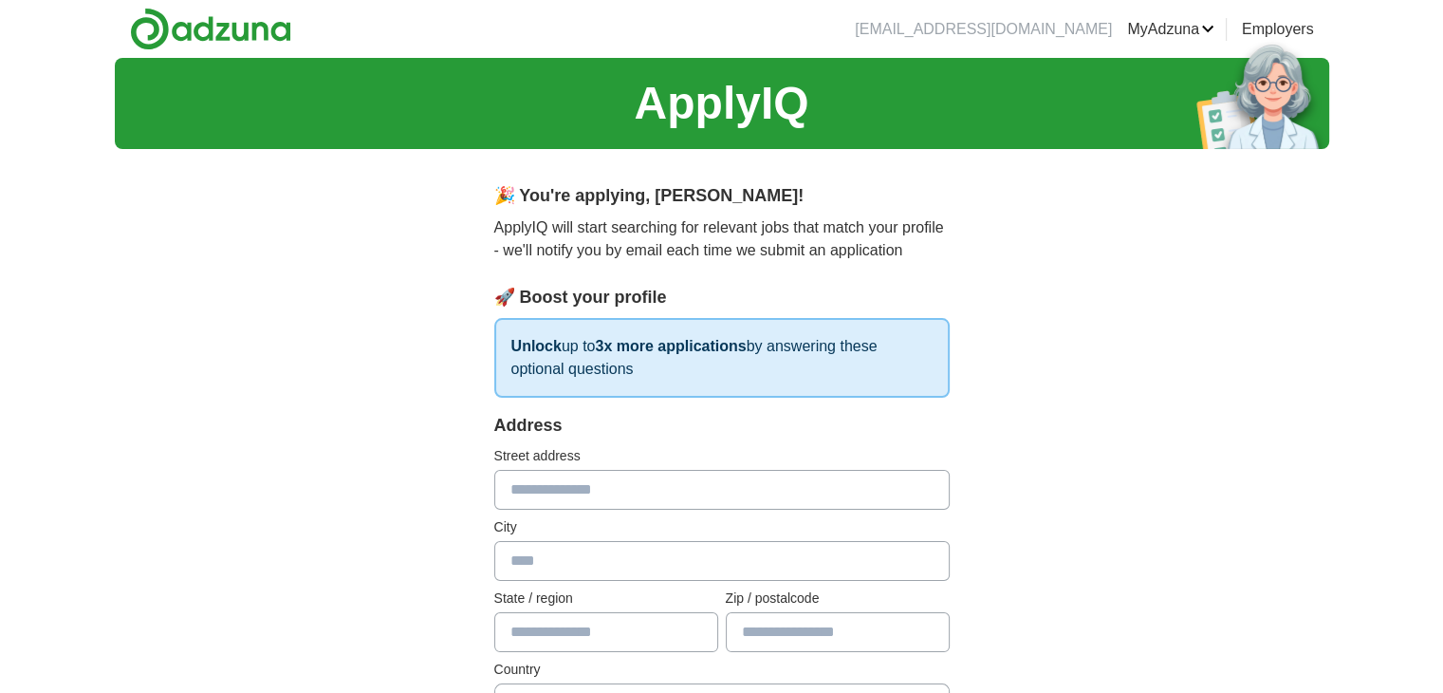
click at [531, 496] on input "text" at bounding box center [721, 490] width 455 height 40
type input "**********"
type input "******"
type input "**"
type input "*****"
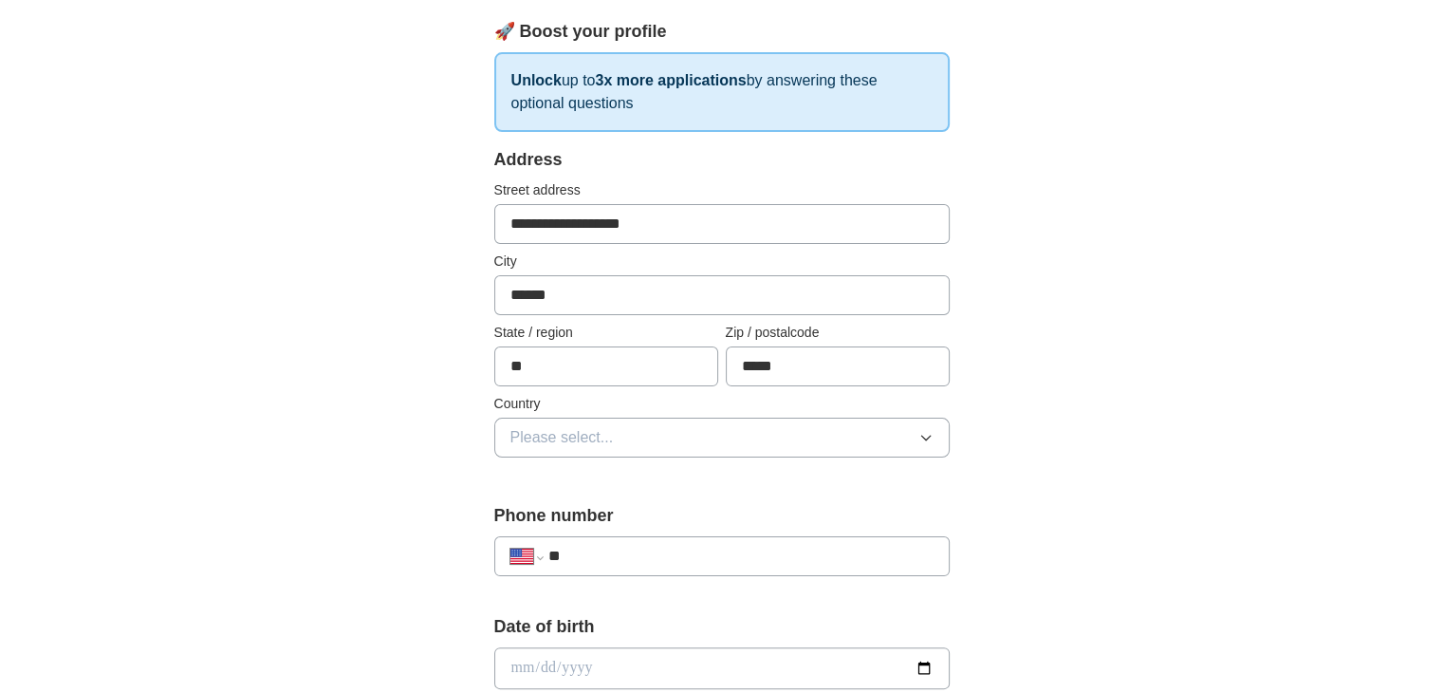
scroll to position [316, 0]
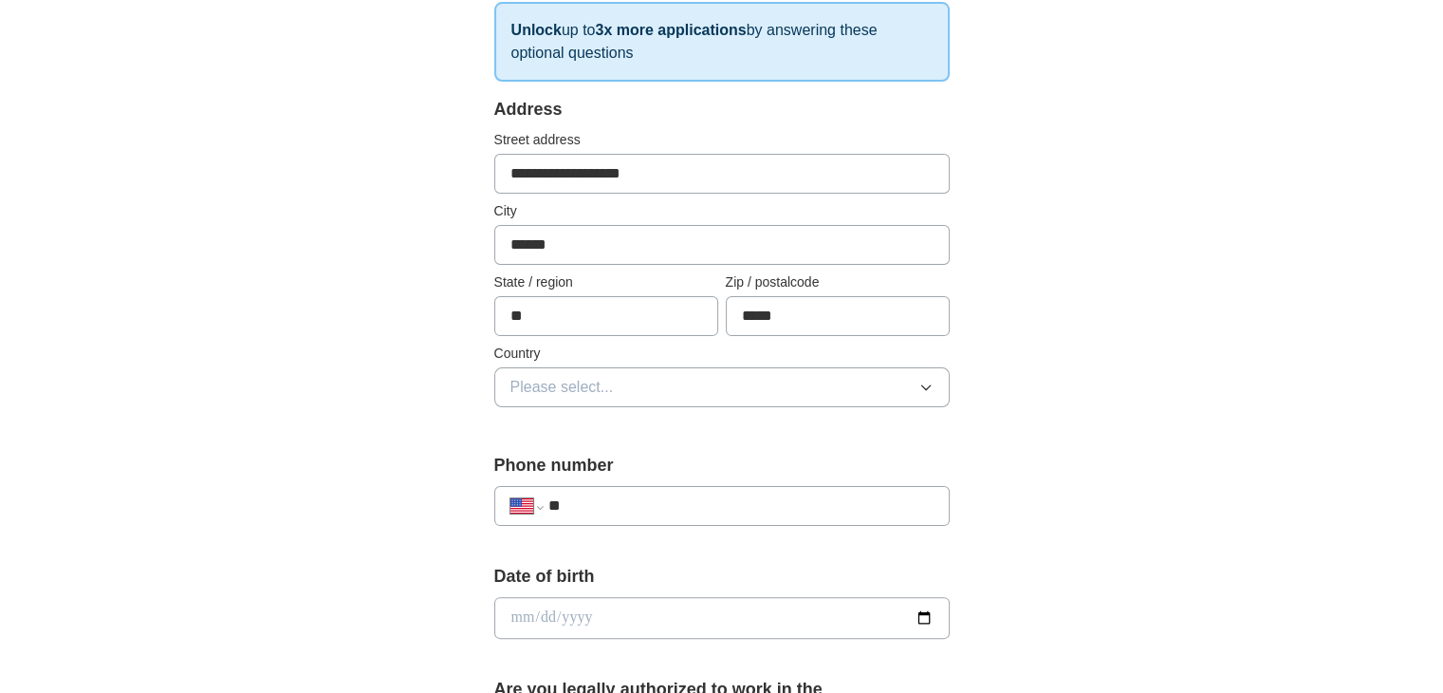
click at [926, 387] on icon "button" at bounding box center [925, 387] width 9 height 5
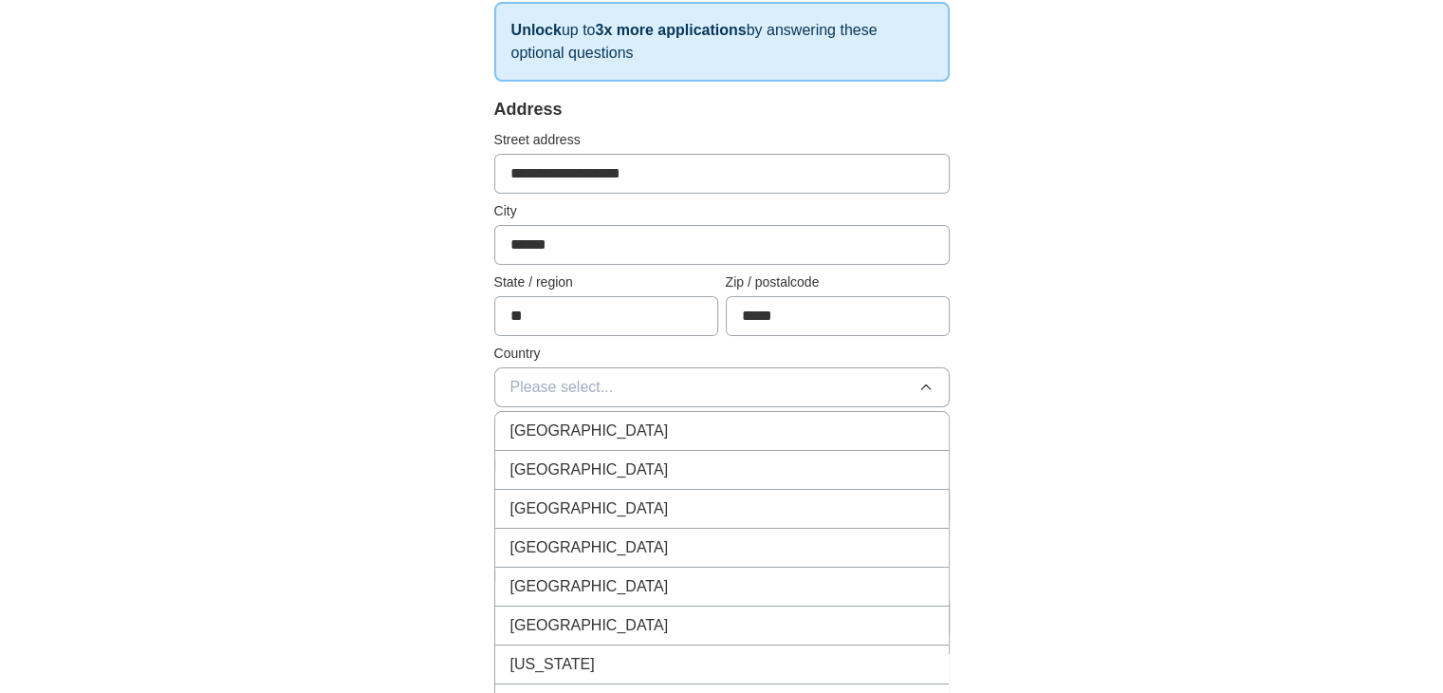
click at [850, 460] on div "[GEOGRAPHIC_DATA]" at bounding box center [721, 469] width 423 height 23
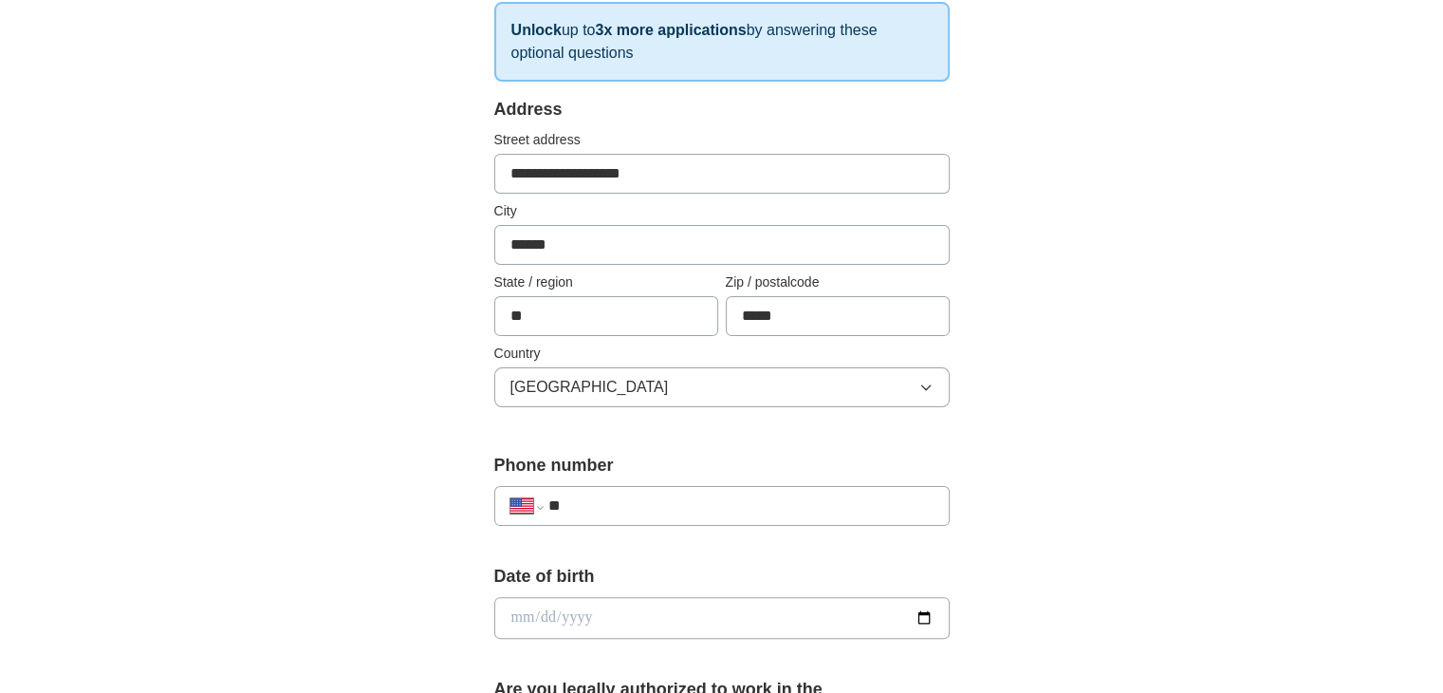
click at [603, 503] on input "**" at bounding box center [739, 505] width 385 height 23
type input "**********"
click at [570, 621] on input "date" at bounding box center [721, 618] width 455 height 42
click at [504, 614] on input "date" at bounding box center [721, 618] width 455 height 42
click at [520, 614] on input "date" at bounding box center [721, 618] width 455 height 42
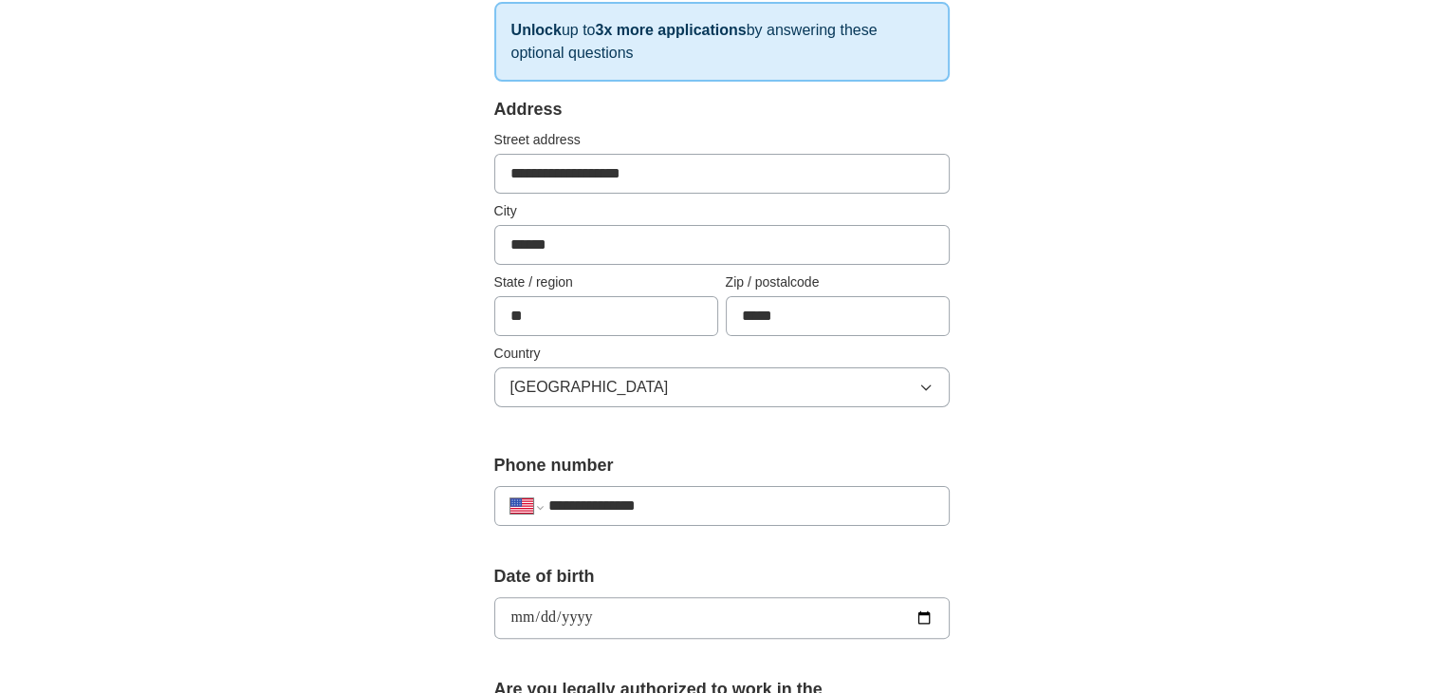
type input "**********"
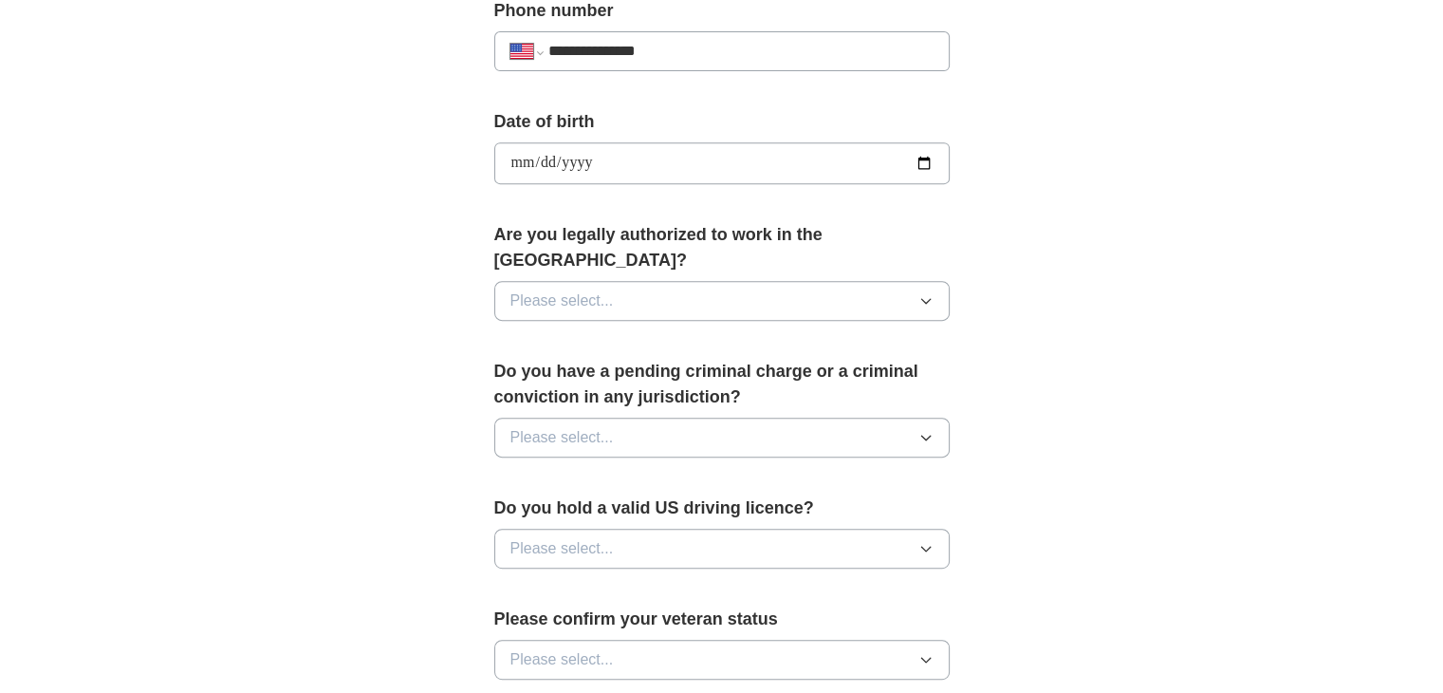
scroll to position [771, 0]
click at [924, 298] on icon "button" at bounding box center [925, 300] width 9 height 5
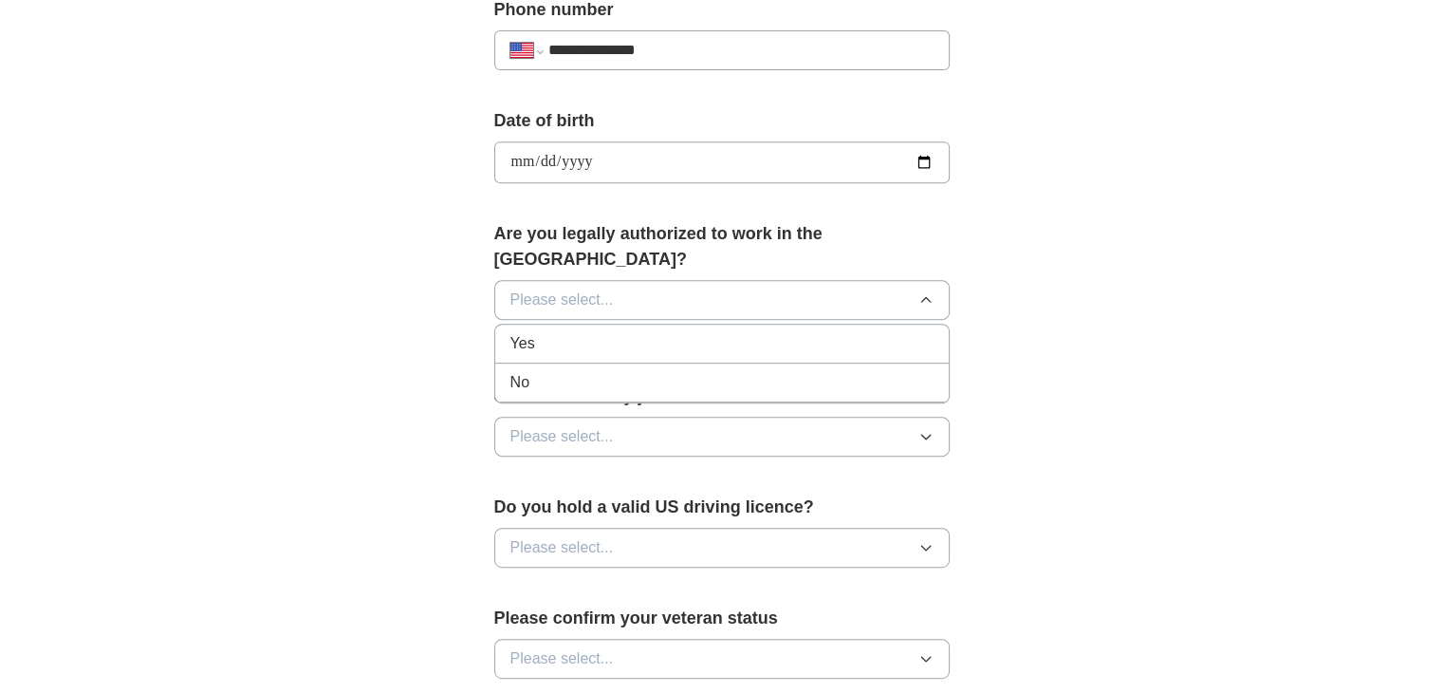
click at [861, 332] on div "Yes" at bounding box center [721, 343] width 423 height 23
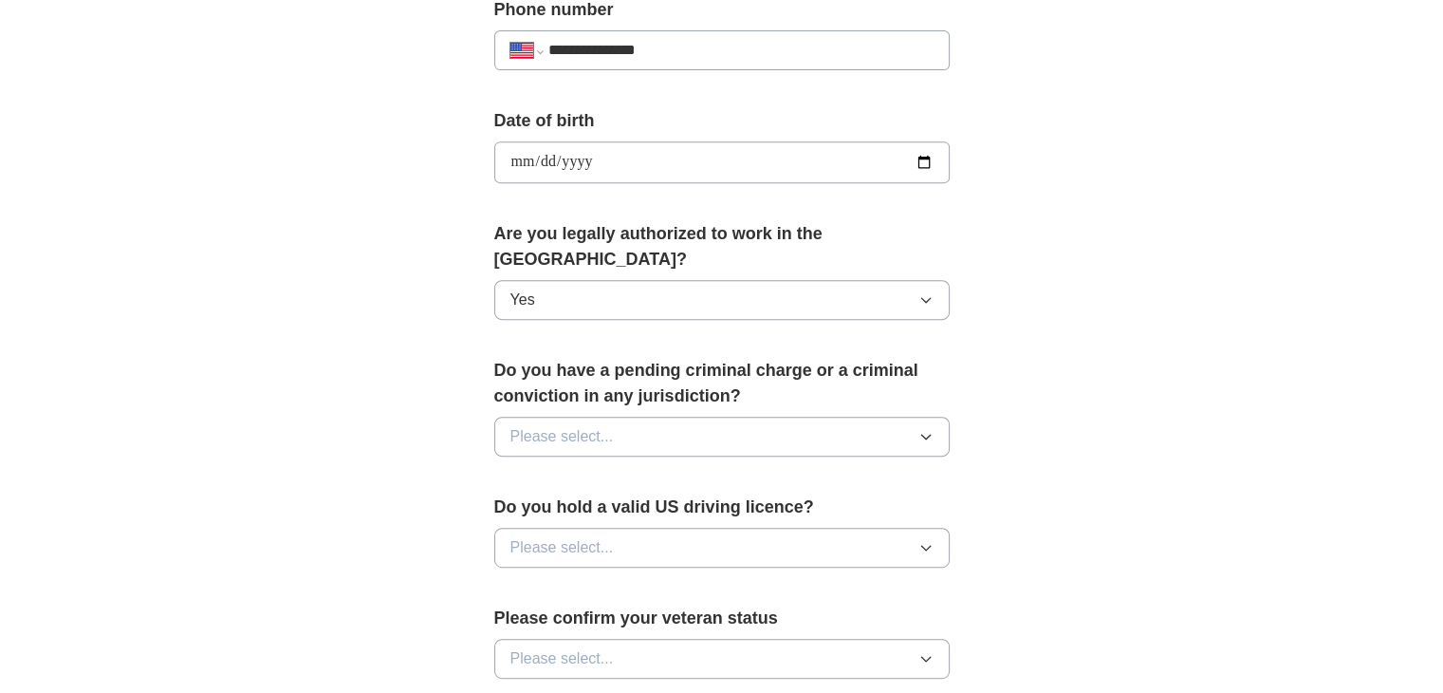
click at [928, 429] on icon "button" at bounding box center [925, 436] width 15 height 15
click at [861, 508] on div "No" at bounding box center [721, 519] width 423 height 23
click at [929, 528] on button "Please select..." at bounding box center [721, 548] width 455 height 40
click at [888, 580] on div "Yes" at bounding box center [721, 591] width 423 height 23
click at [928, 651] on icon "button" at bounding box center [925, 658] width 15 height 15
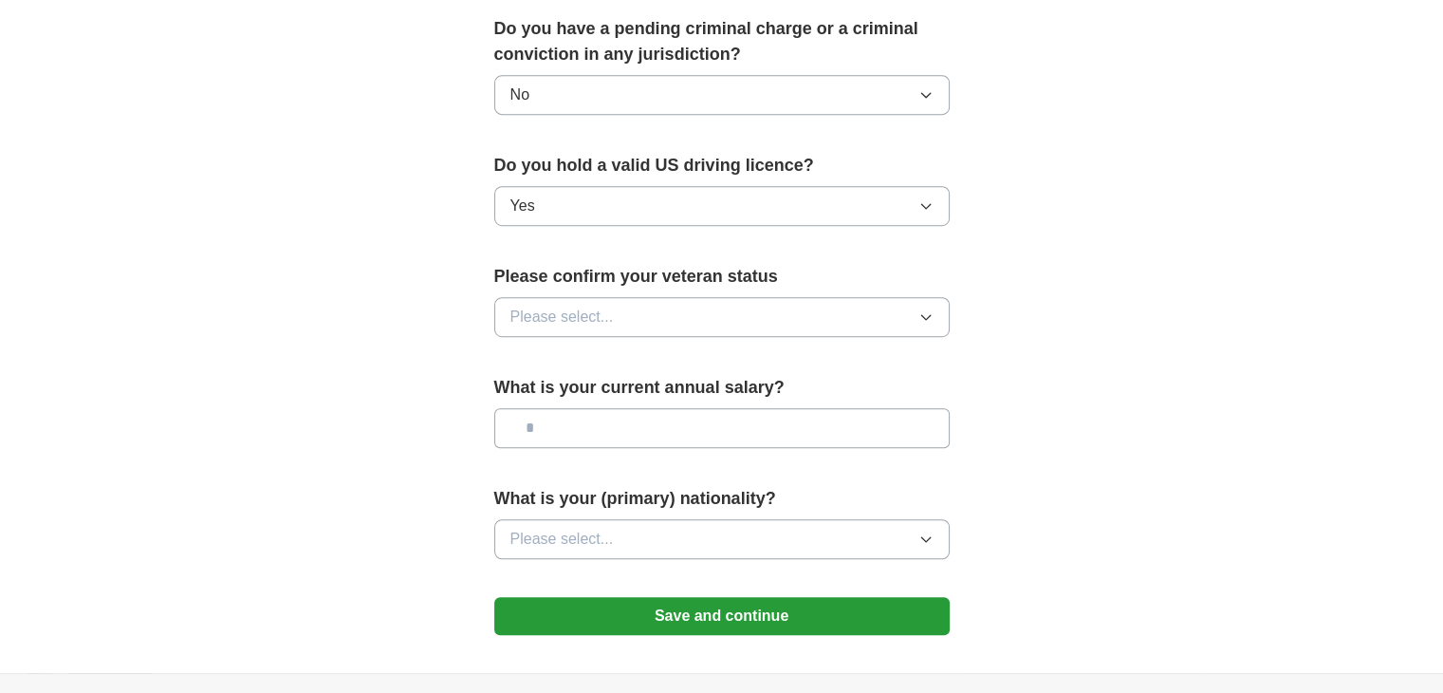
scroll to position [1139, 0]
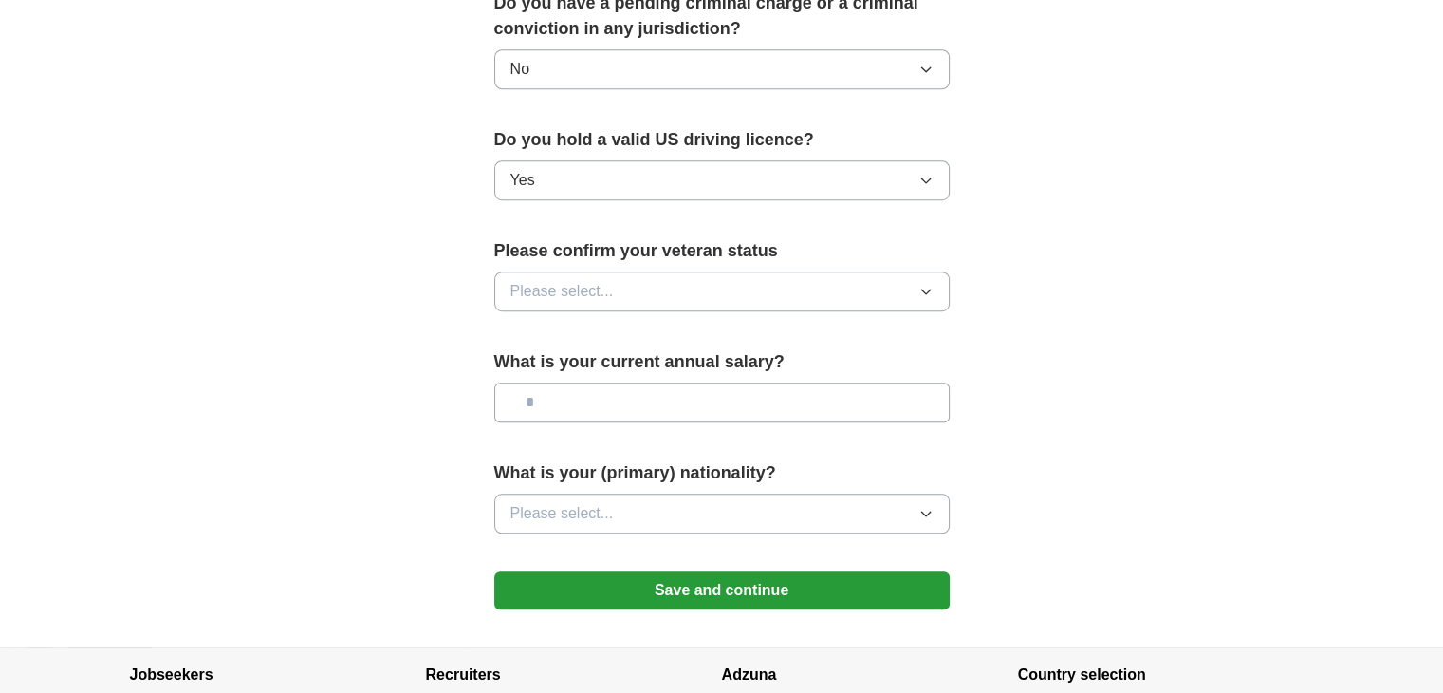
click at [927, 289] on icon "button" at bounding box center [925, 291] width 9 height 5
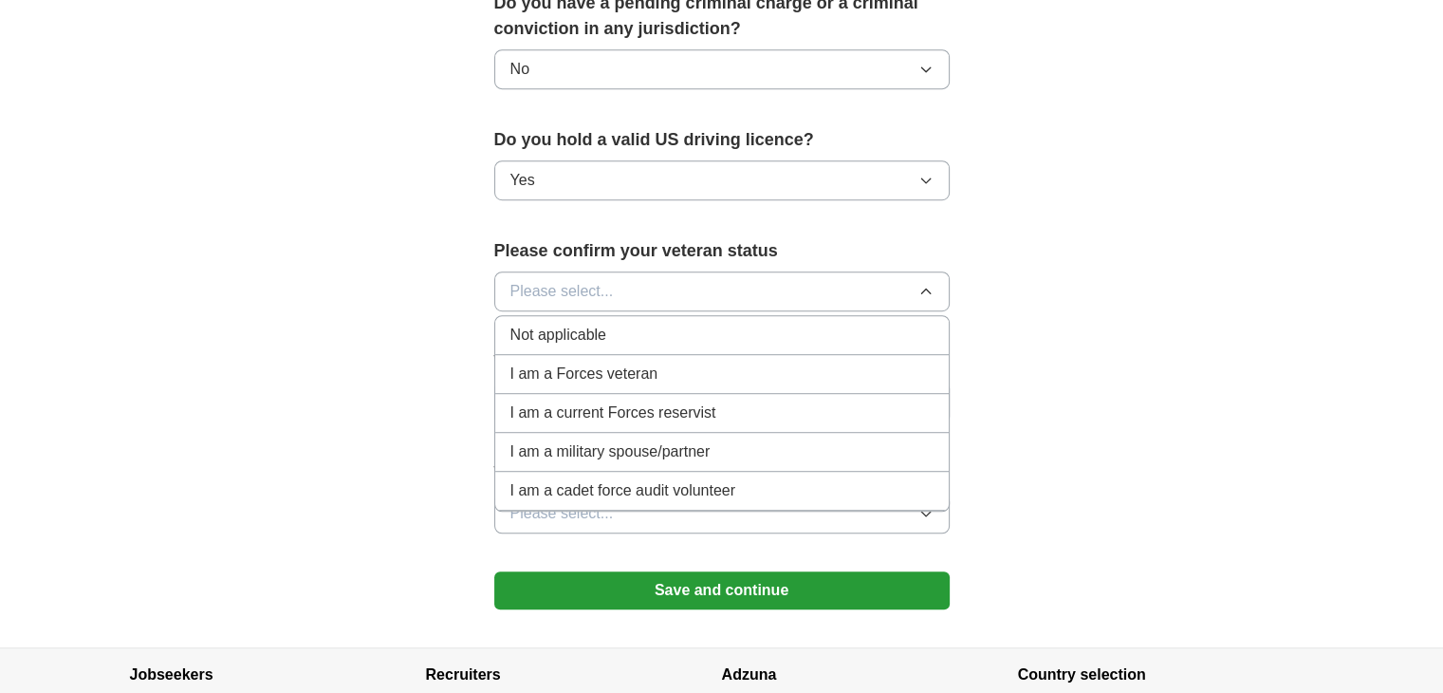
click at [837, 362] on div "I am a Forces veteran" at bounding box center [721, 373] width 423 height 23
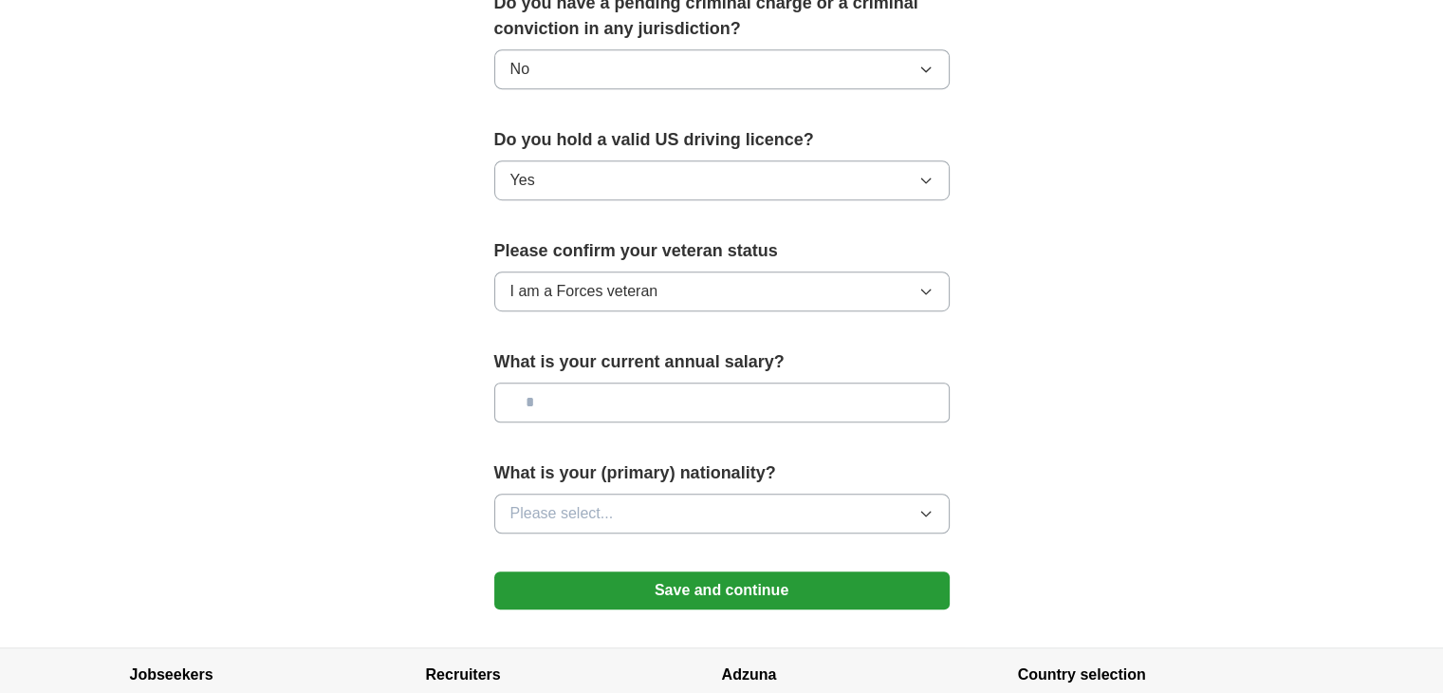
click at [561, 382] on input "text" at bounding box center [721, 402] width 455 height 40
click at [556, 382] on input "********" at bounding box center [721, 402] width 455 height 40
type input "********"
click at [918, 506] on icon "button" at bounding box center [925, 513] width 15 height 15
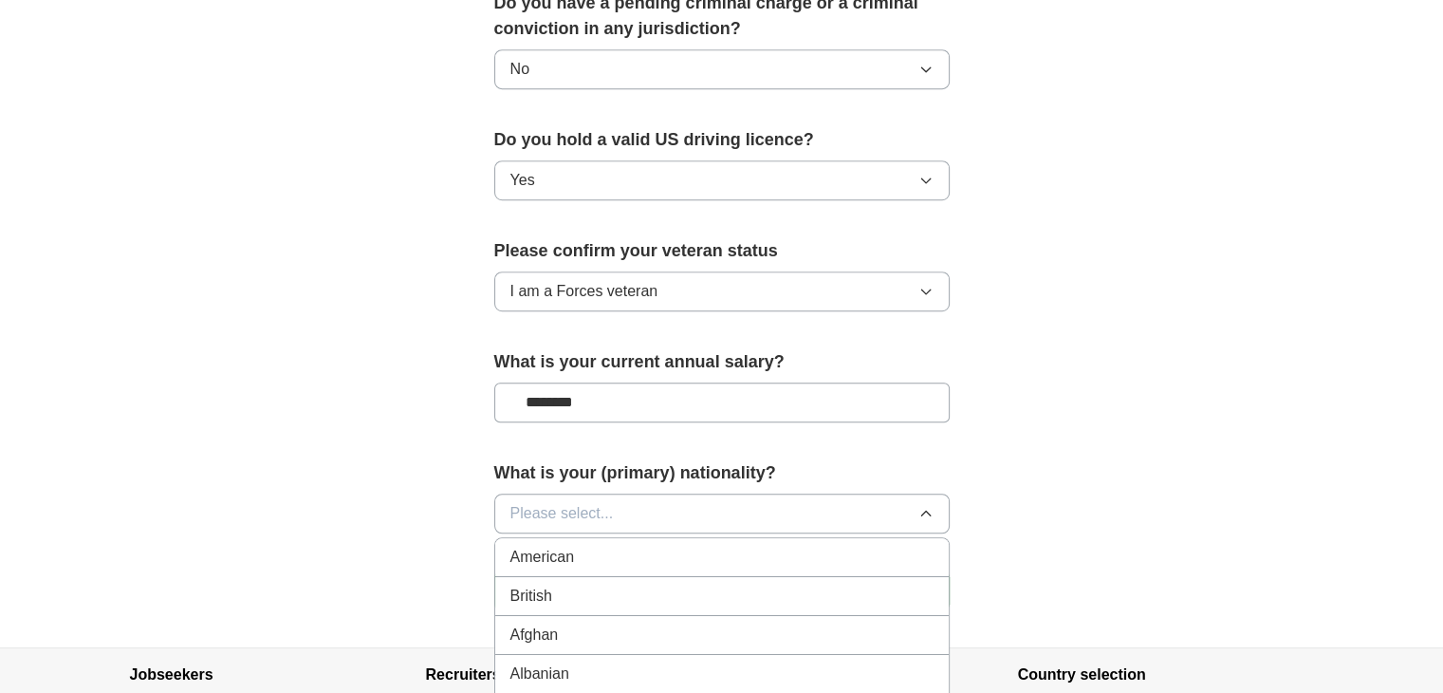
click at [819, 546] on div "American" at bounding box center [721, 557] width 423 height 23
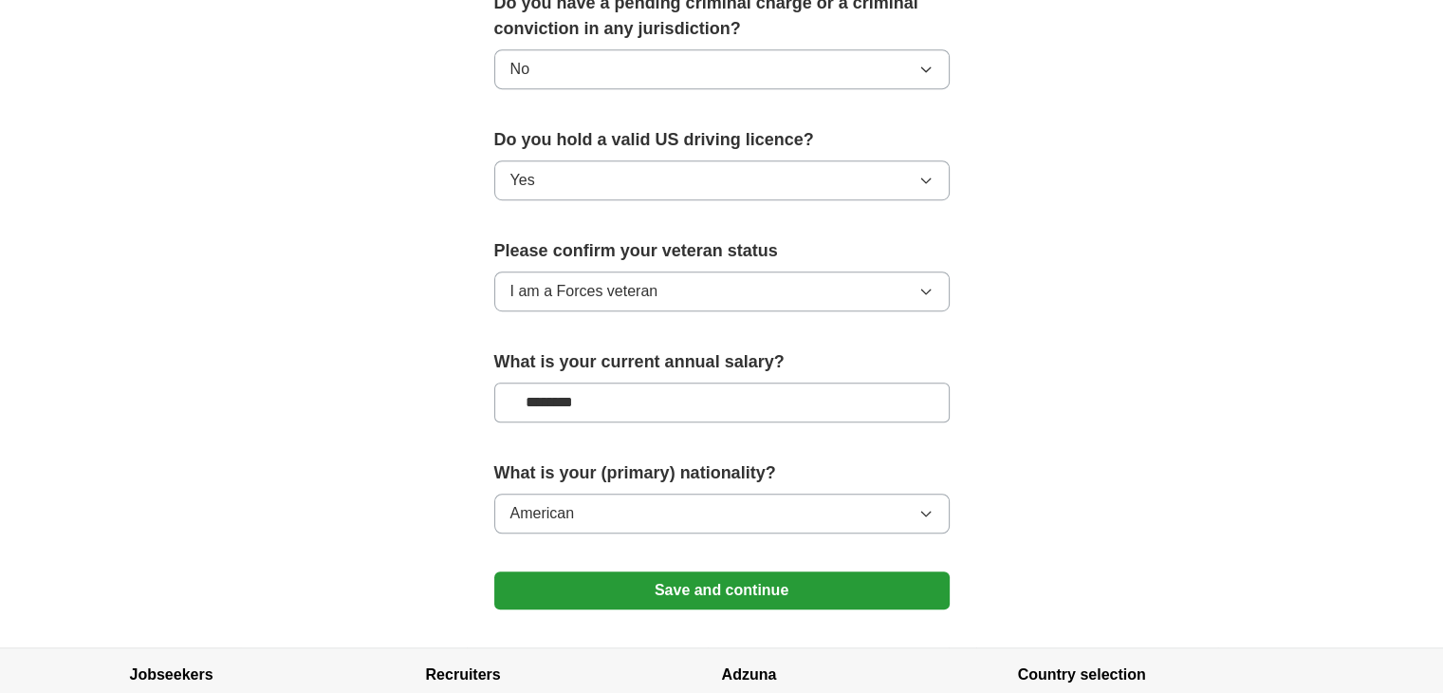
click at [852, 571] on button "Save and continue" at bounding box center [721, 590] width 455 height 38
